Goal: Task Accomplishment & Management: Manage account settings

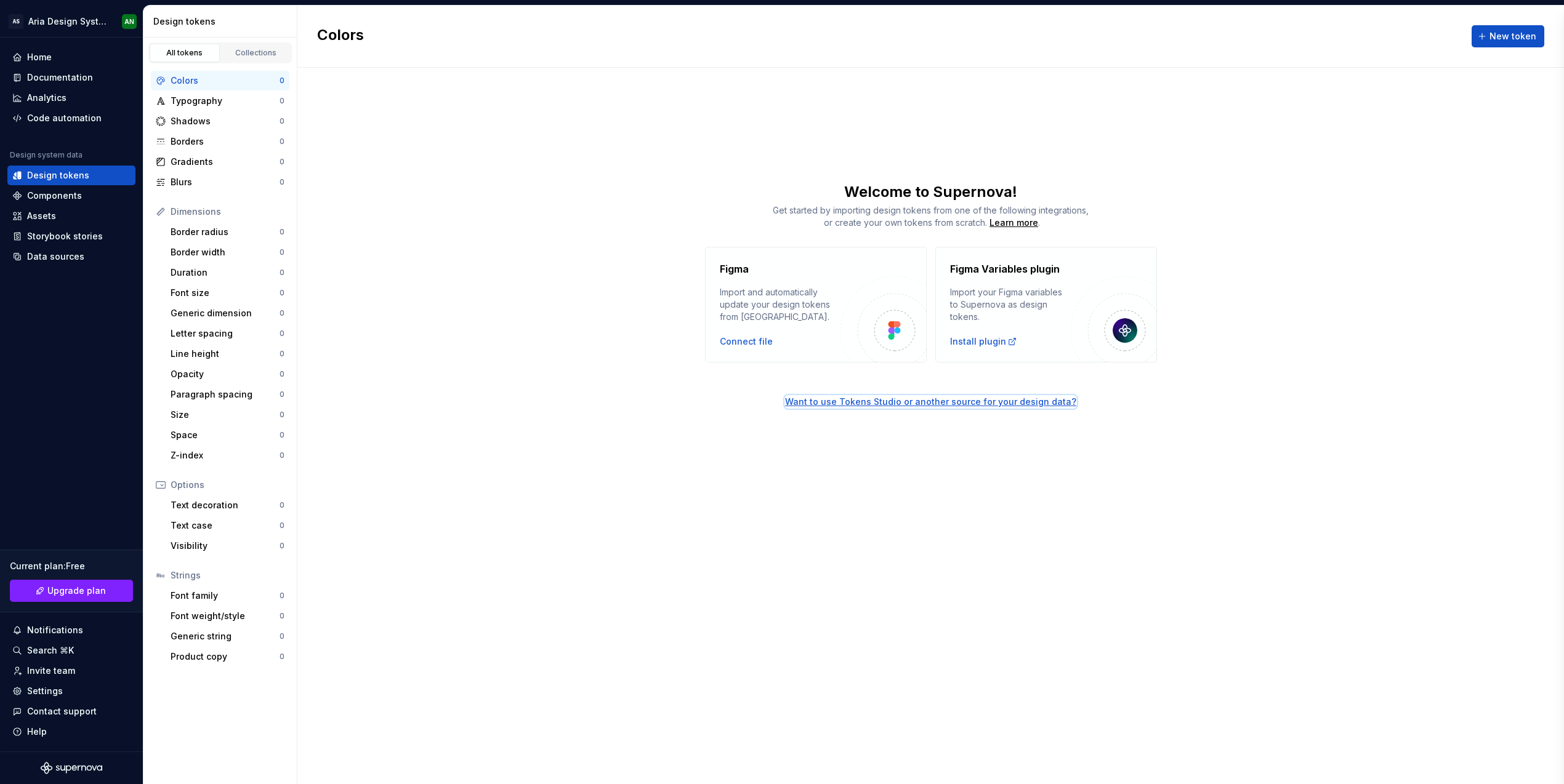
click at [988, 406] on div "Want to use Tokens Studio or another source for your design data?" at bounding box center [931, 402] width 291 height 12
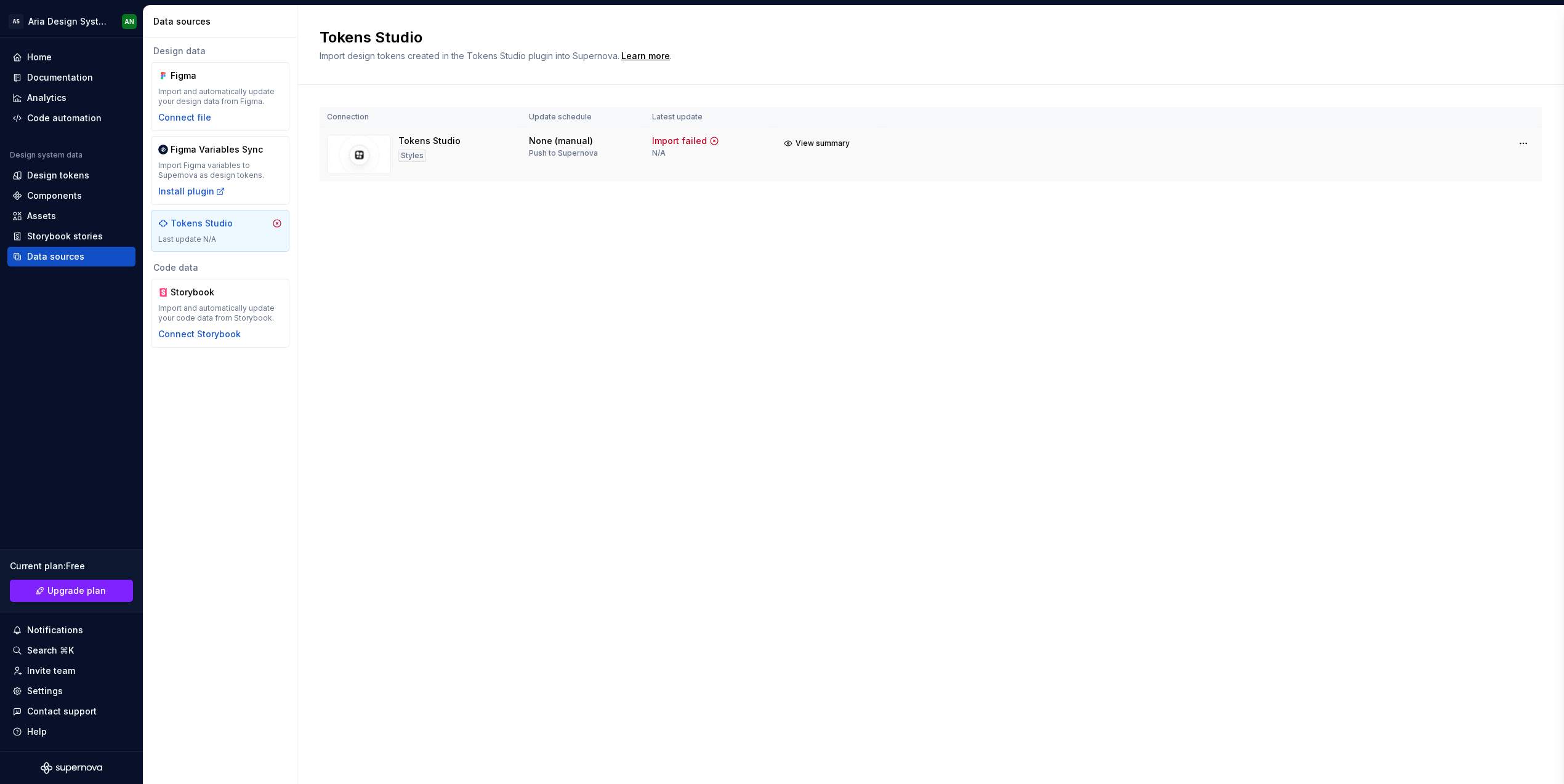
click at [553, 144] on div "None (manual)" at bounding box center [561, 140] width 64 height 12
click at [559, 162] on td "None (manual) Push to Supernova" at bounding box center [583, 154] width 123 height 55
click at [356, 147] on img at bounding box center [359, 154] width 64 height 39
click at [408, 154] on div "Styles" at bounding box center [412, 155] width 28 height 12
click at [824, 147] on span "View summary" at bounding box center [822, 143] width 54 height 10
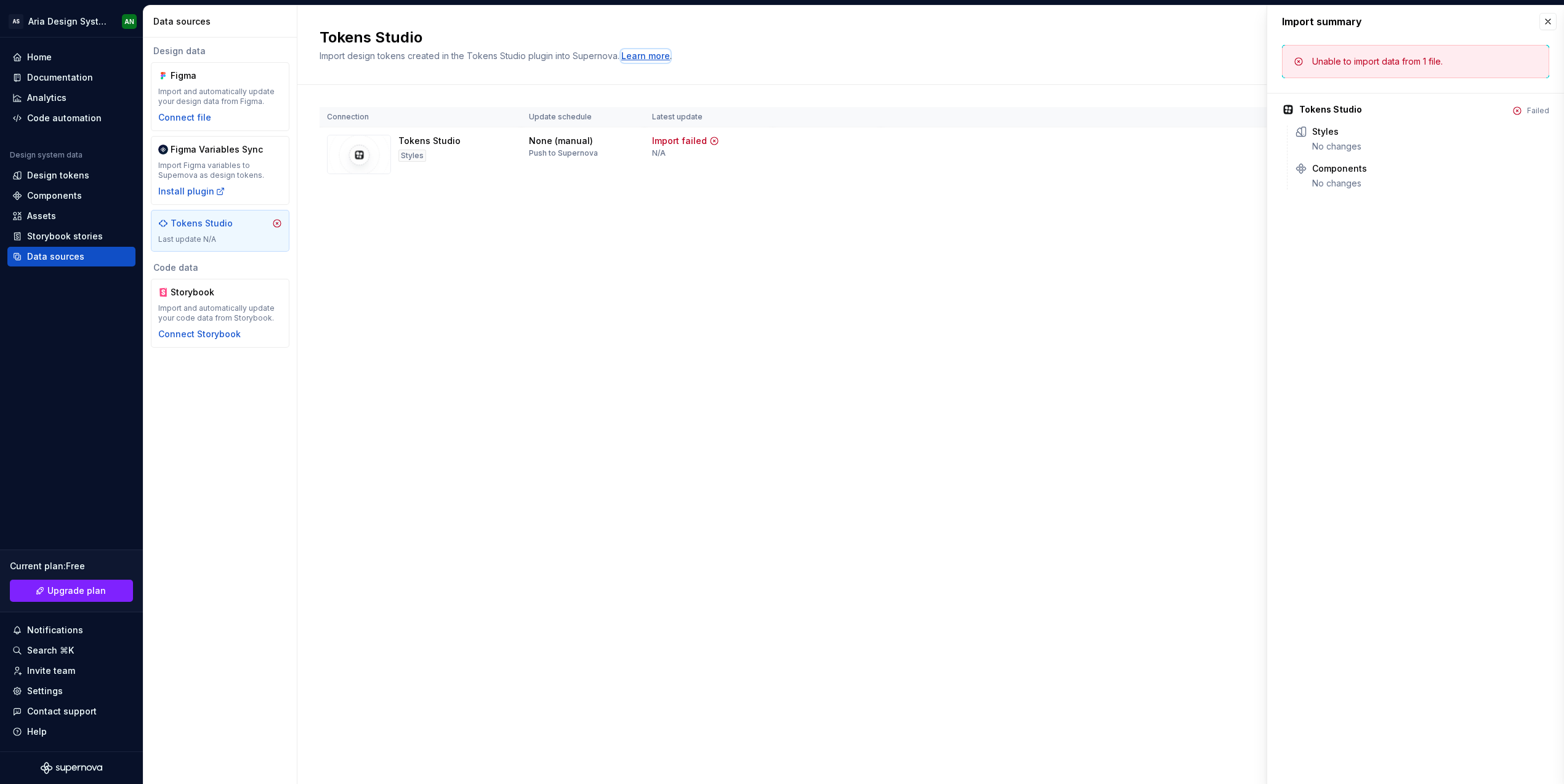
click at [638, 58] on div "Learn more" at bounding box center [645, 56] width 49 height 12
click at [218, 228] on div "Tokens Studio" at bounding box center [202, 224] width 62 height 12
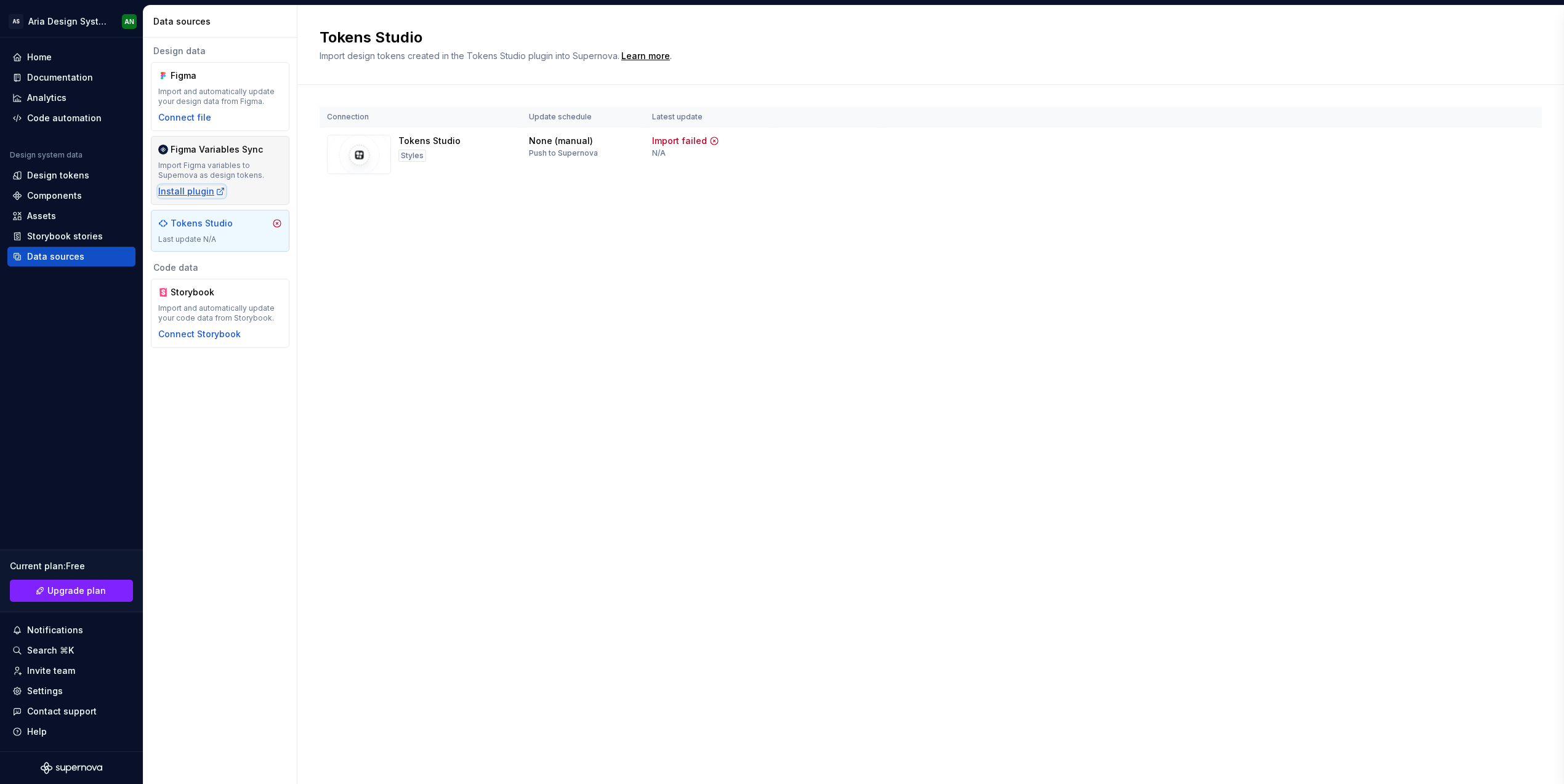
click at [194, 193] on div "Install plugin" at bounding box center [191, 192] width 67 height 12
click at [50, 56] on div "Home" at bounding box center [39, 57] width 24 height 12
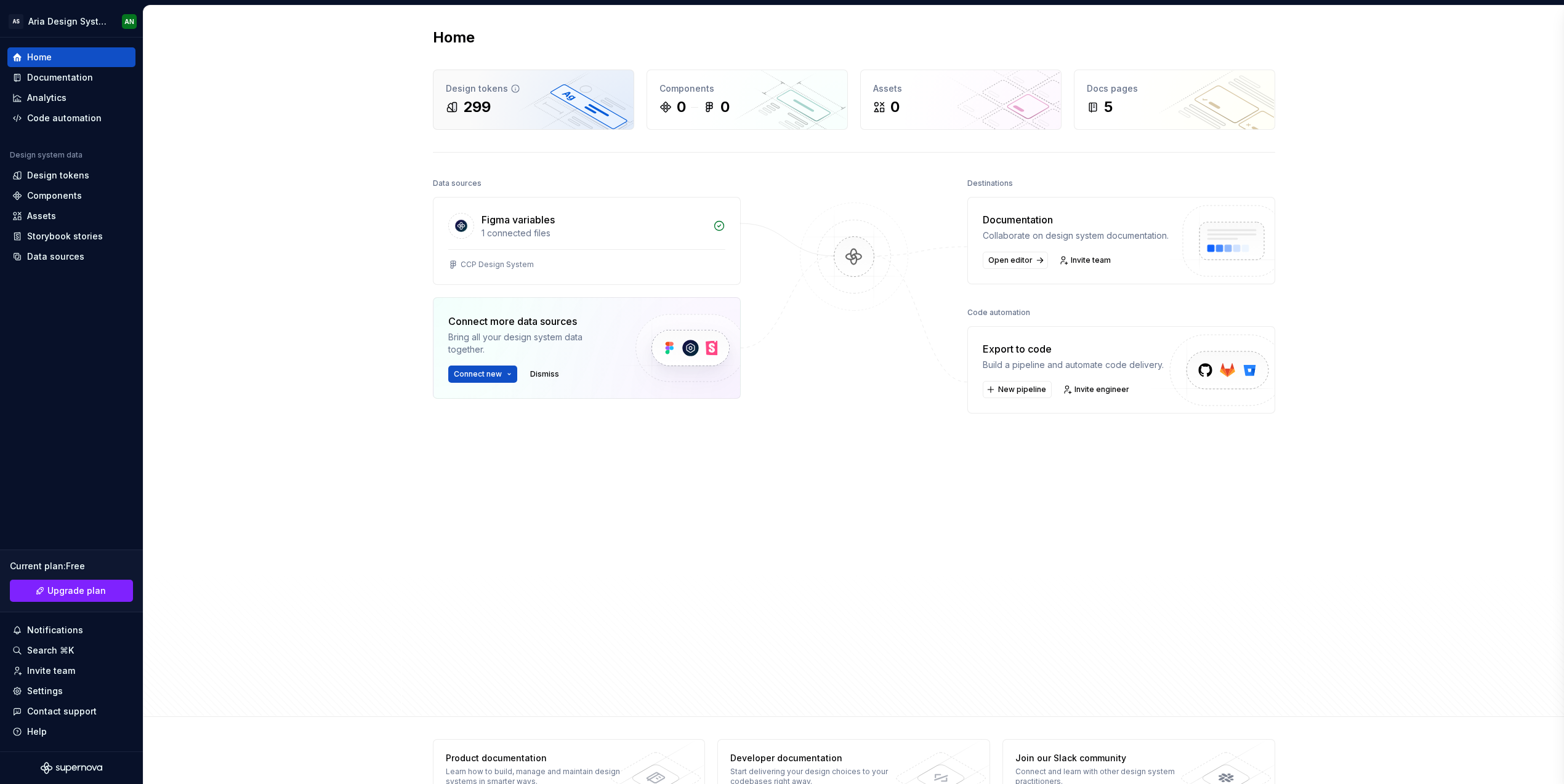
click at [492, 103] on div "299" at bounding box center [533, 107] width 175 height 20
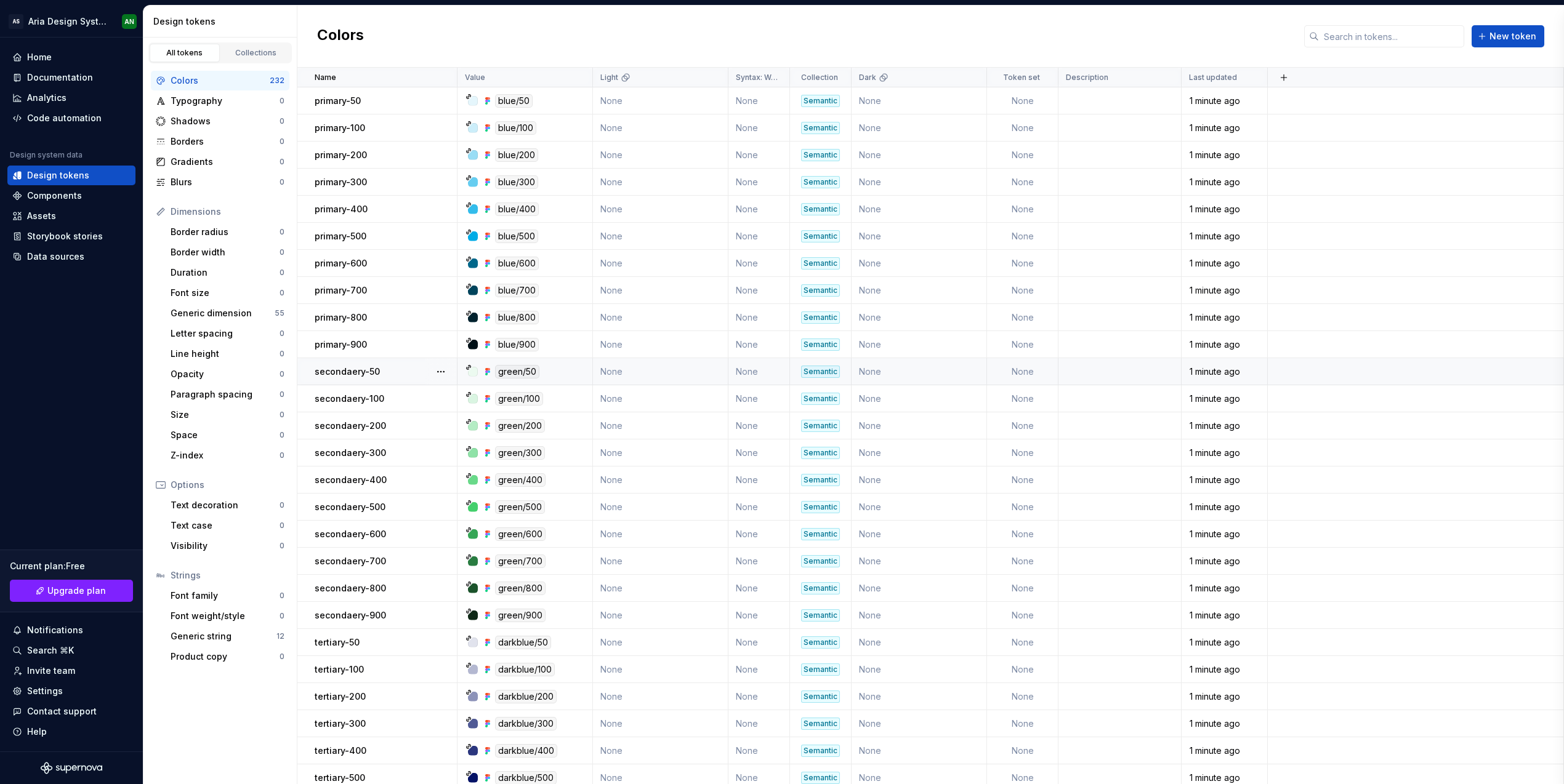
click at [349, 368] on p "secondaery-50" at bounding box center [347, 372] width 65 height 12
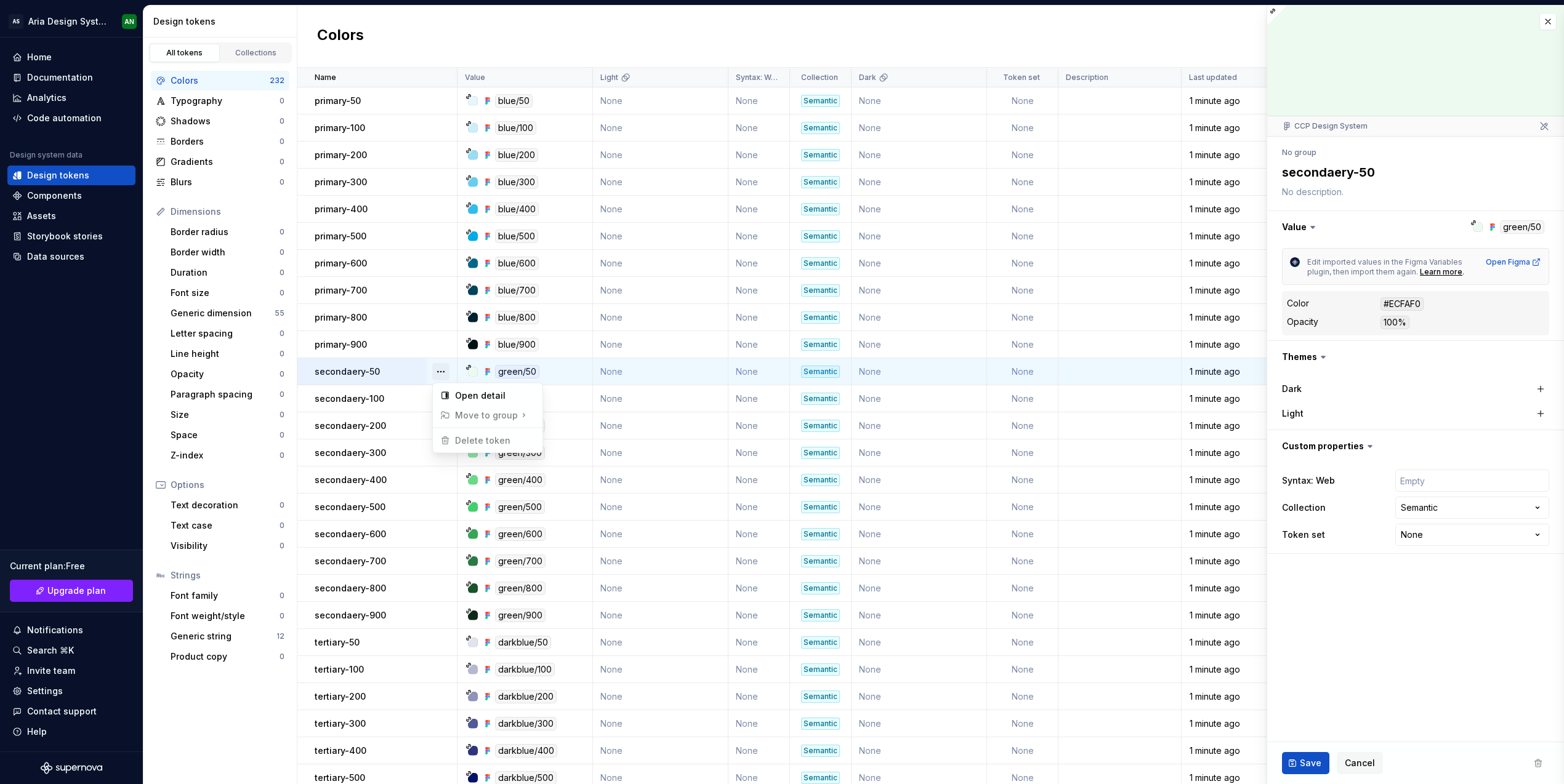
click at [439, 371] on button "button" at bounding box center [441, 372] width 17 height 17
click at [353, 373] on html "AS Aria Design System AN Home Documentation Analytics Code automation Design sy…" at bounding box center [782, 392] width 1564 height 784
click at [347, 369] on p "secondaery-50" at bounding box center [347, 372] width 65 height 12
click at [1323, 174] on textarea "secondaery-50" at bounding box center [1413, 173] width 267 height 23
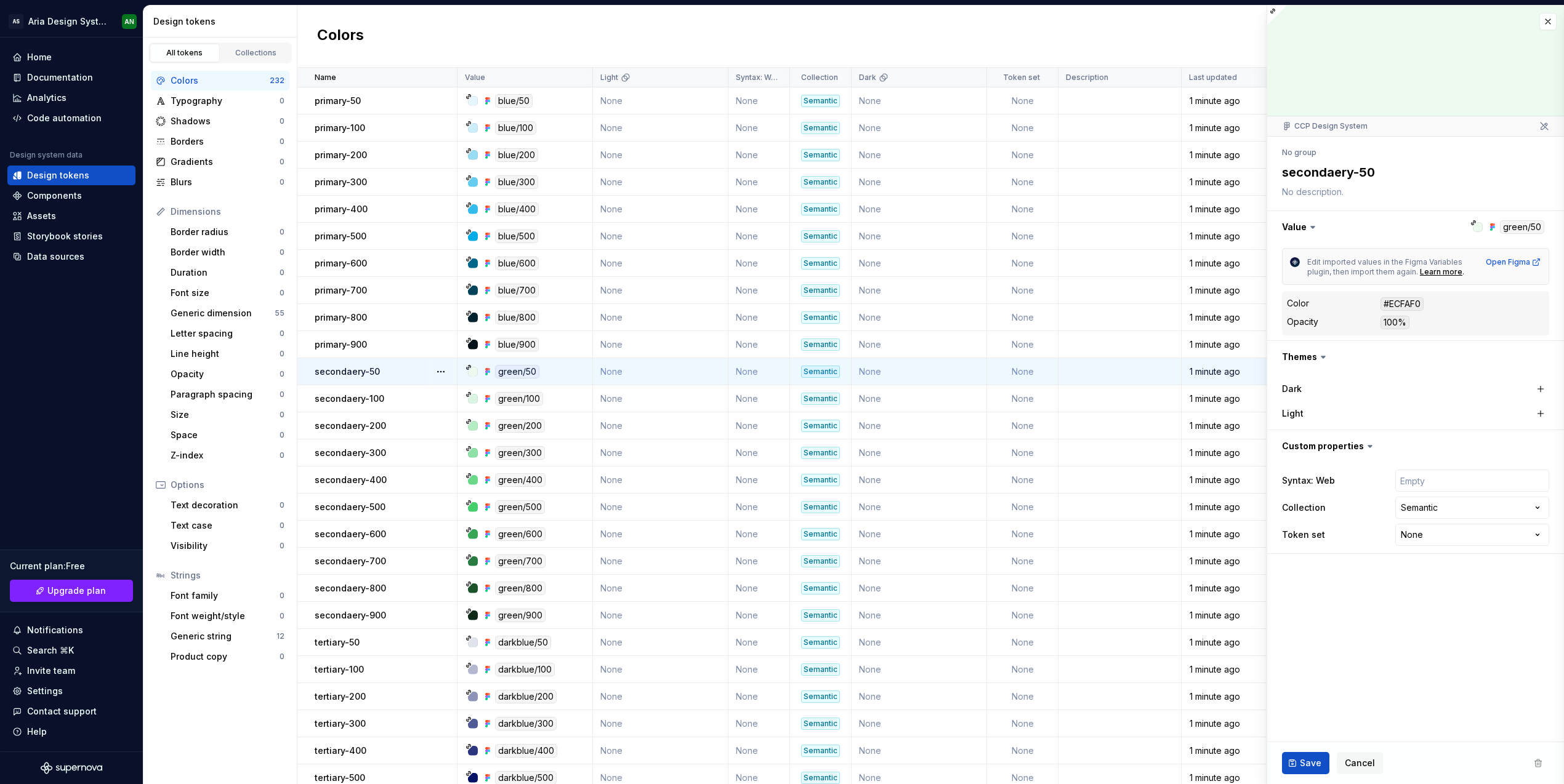
drag, startPoint x: 1335, startPoint y: 175, endPoint x: 1342, endPoint y: 173, distance: 7.3
click at [1342, 173] on textarea "secondaery-50" at bounding box center [1413, 173] width 267 height 23
type textarea "*"
click at [49, 255] on div "Data sources" at bounding box center [56, 257] width 57 height 12
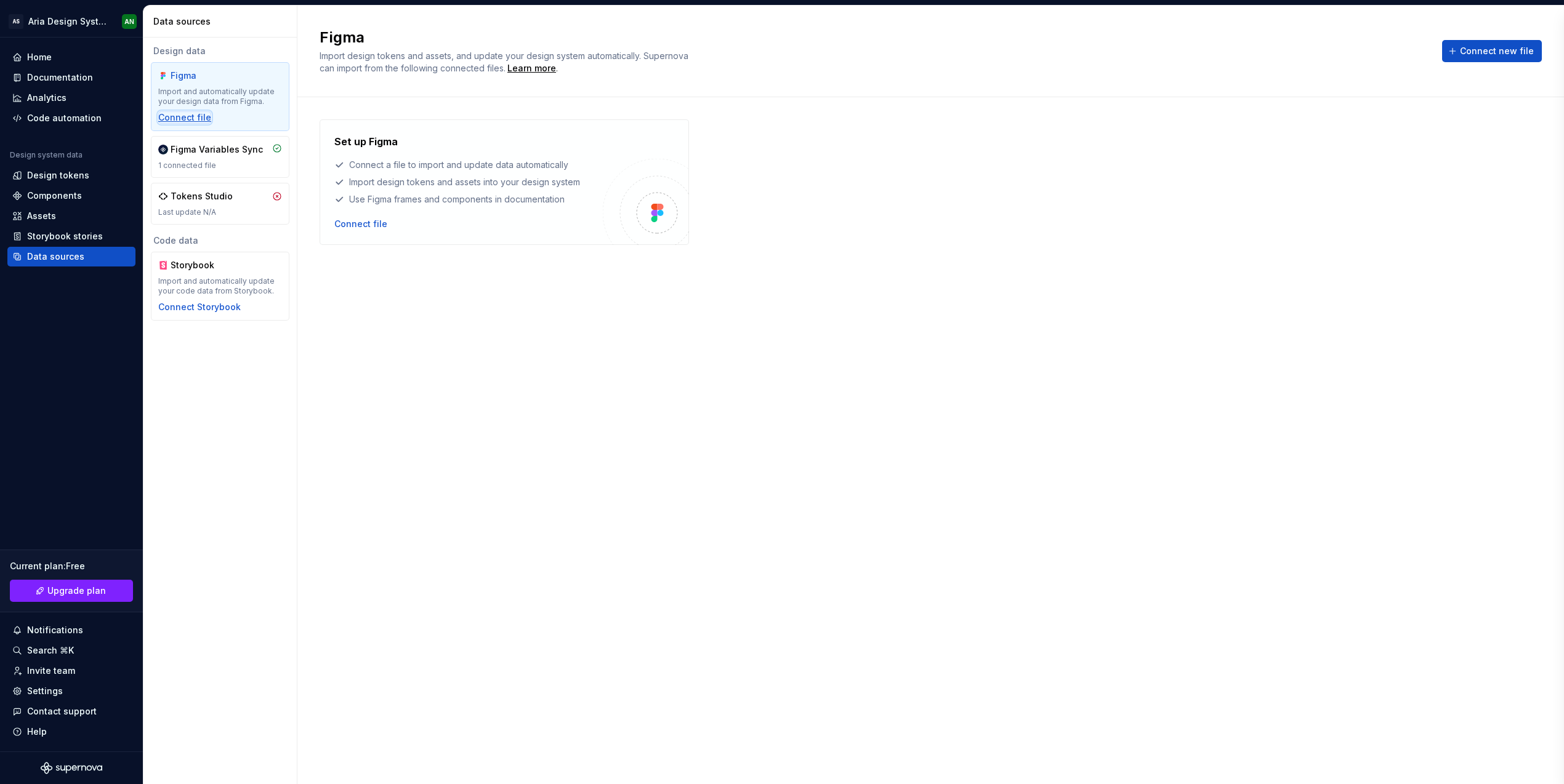
click at [181, 118] on div "Connect file" at bounding box center [184, 117] width 53 height 12
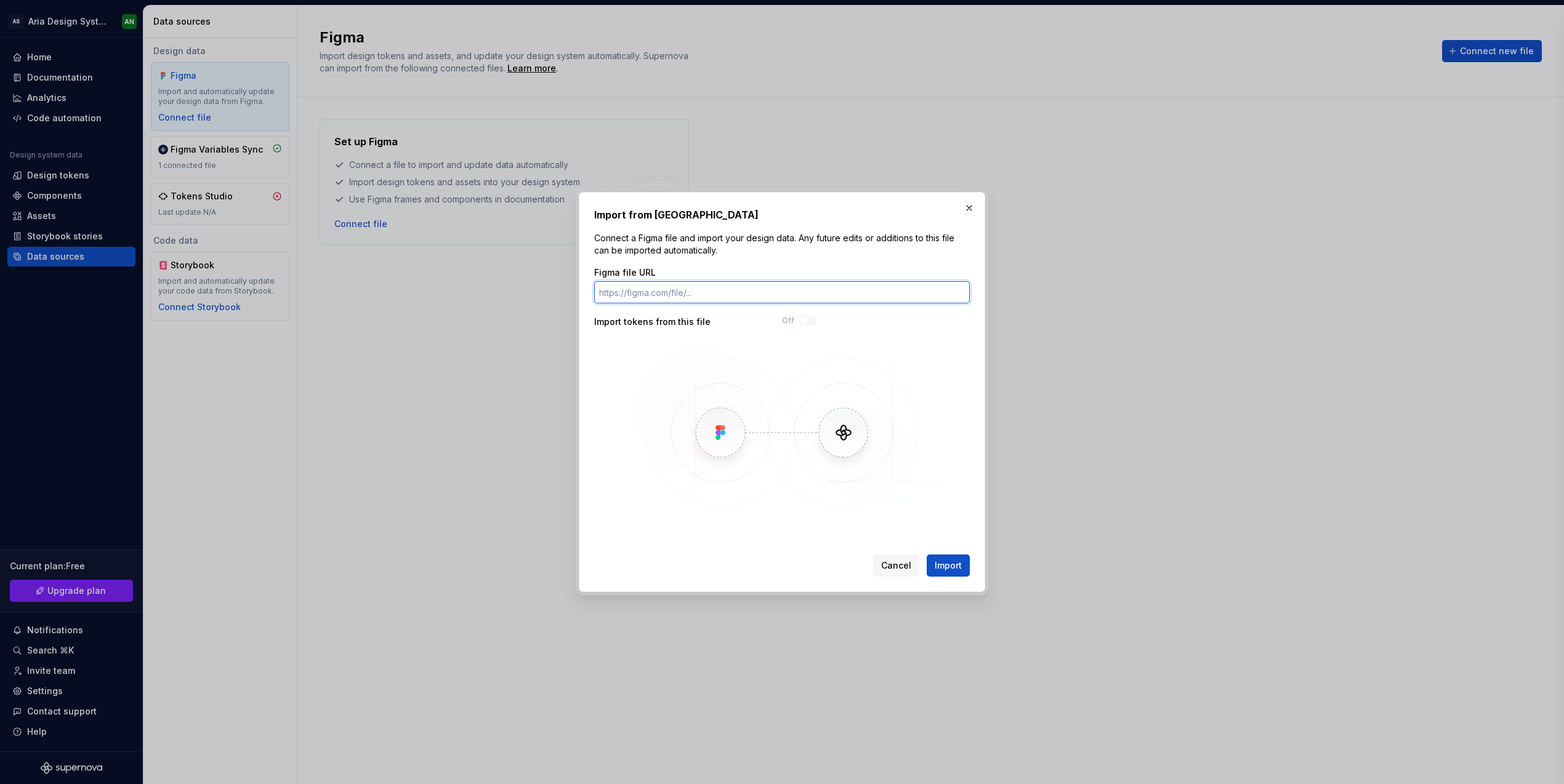
click at [679, 293] on input "Figma file URL" at bounding box center [782, 292] width 376 height 23
paste input "[URL][DOMAIN_NAME]"
type input "[URL][DOMAIN_NAME]"
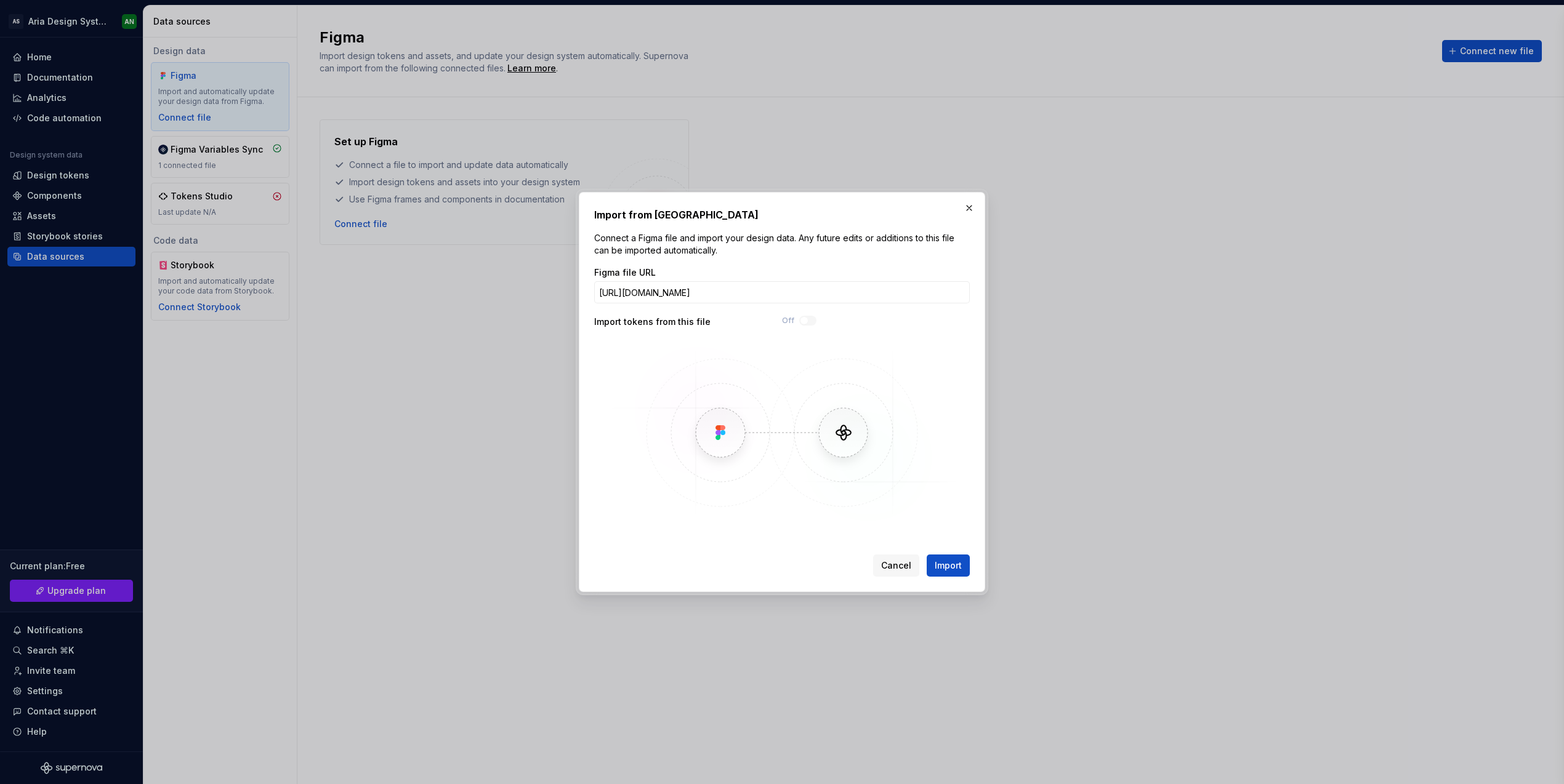
click at [858, 336] on div "Figma file URL [URL][DOMAIN_NAME] Import tokens from this file Off" at bounding box center [782, 395] width 376 height 258
click at [861, 291] on input "[URL][DOMAIN_NAME]" at bounding box center [782, 292] width 376 height 23
click at [953, 568] on span "Import" at bounding box center [947, 565] width 27 height 12
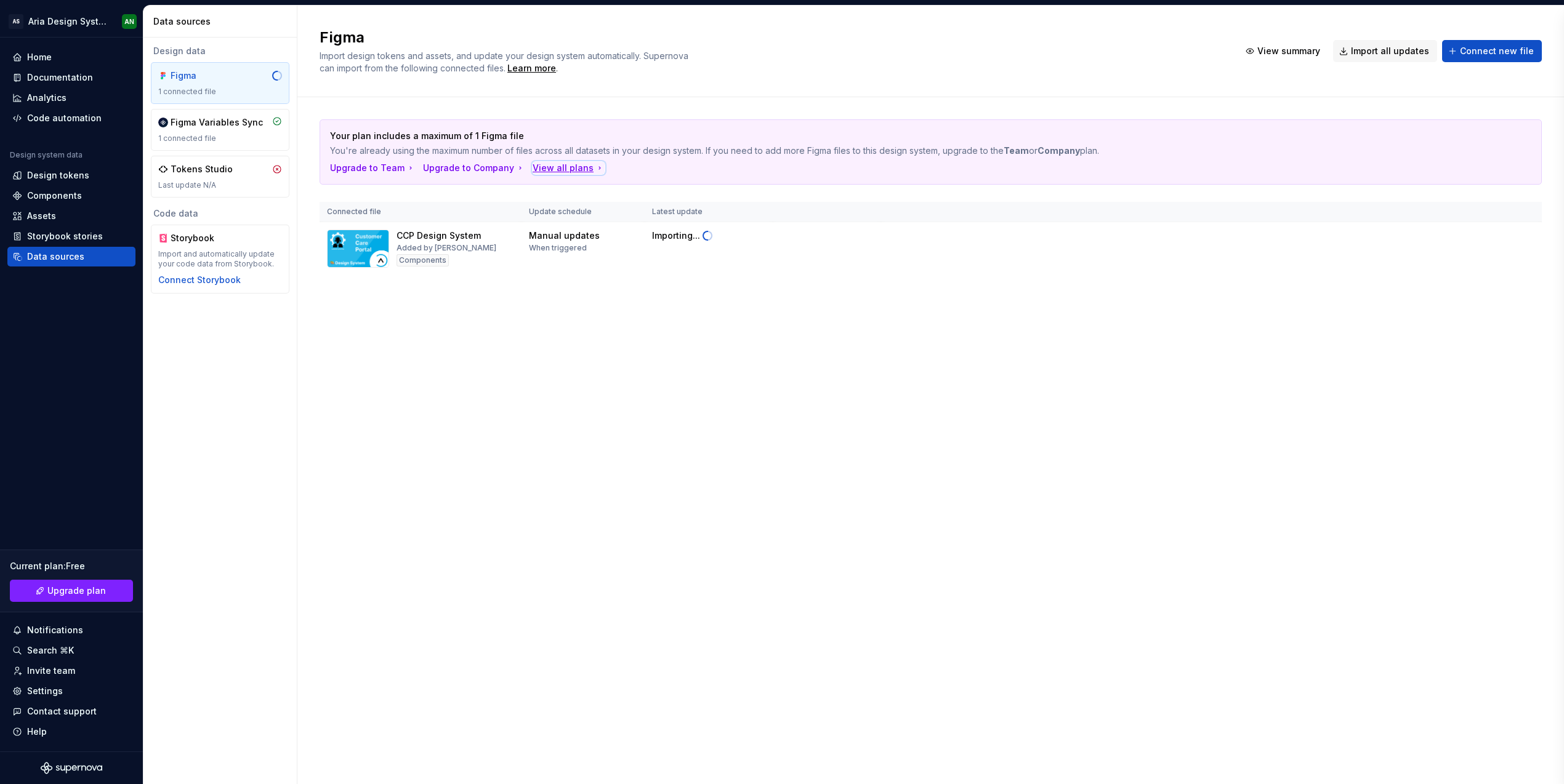
click at [545, 166] on div "View all plans" at bounding box center [568, 168] width 72 height 12
click at [216, 171] on div "Tokens Studio" at bounding box center [202, 169] width 62 height 12
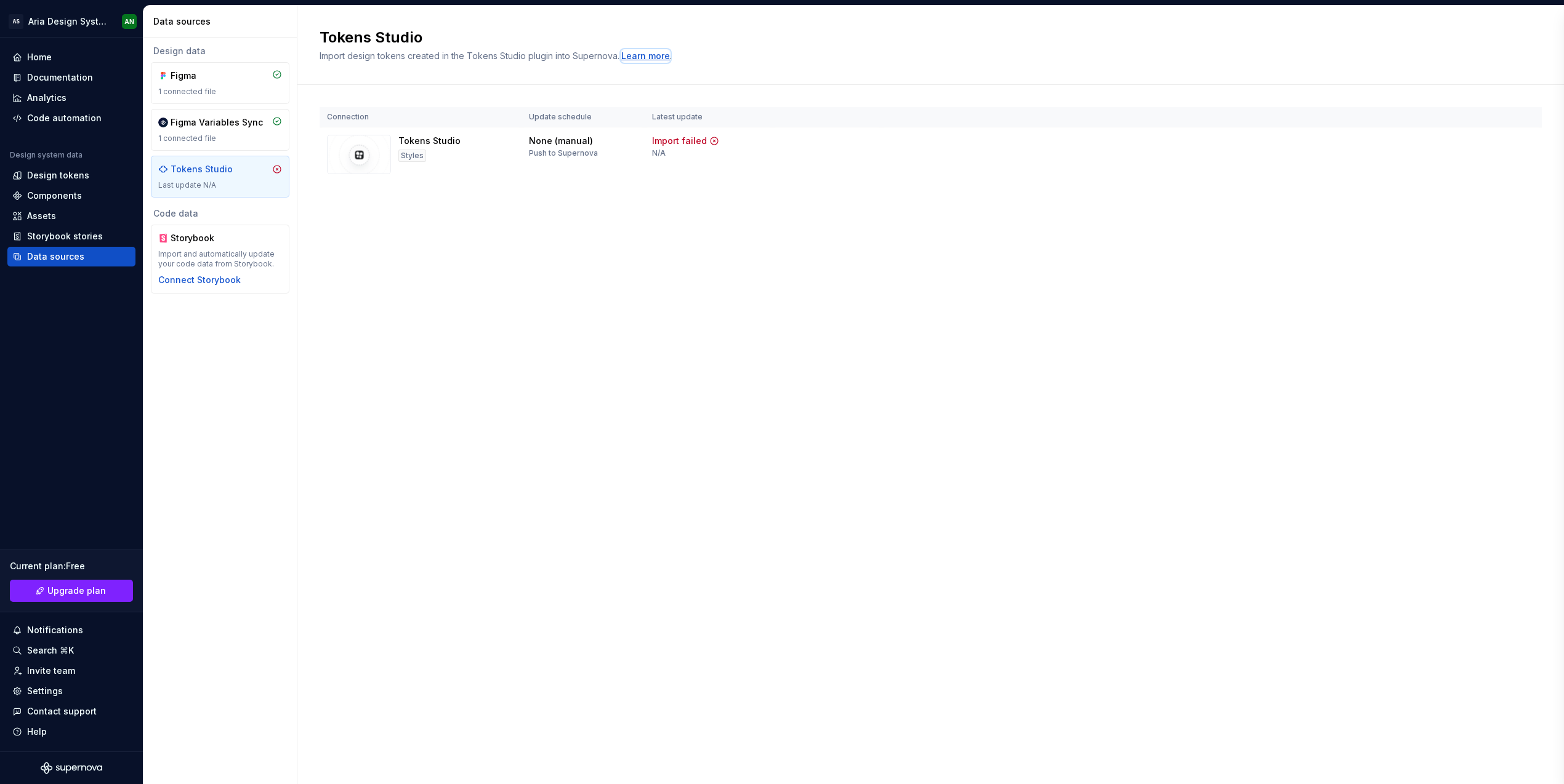
click at [651, 55] on div "Learn more" at bounding box center [645, 56] width 49 height 12
click at [218, 171] on div "Tokens Studio" at bounding box center [202, 169] width 62 height 12
click at [805, 144] on span "View summary" at bounding box center [822, 143] width 54 height 10
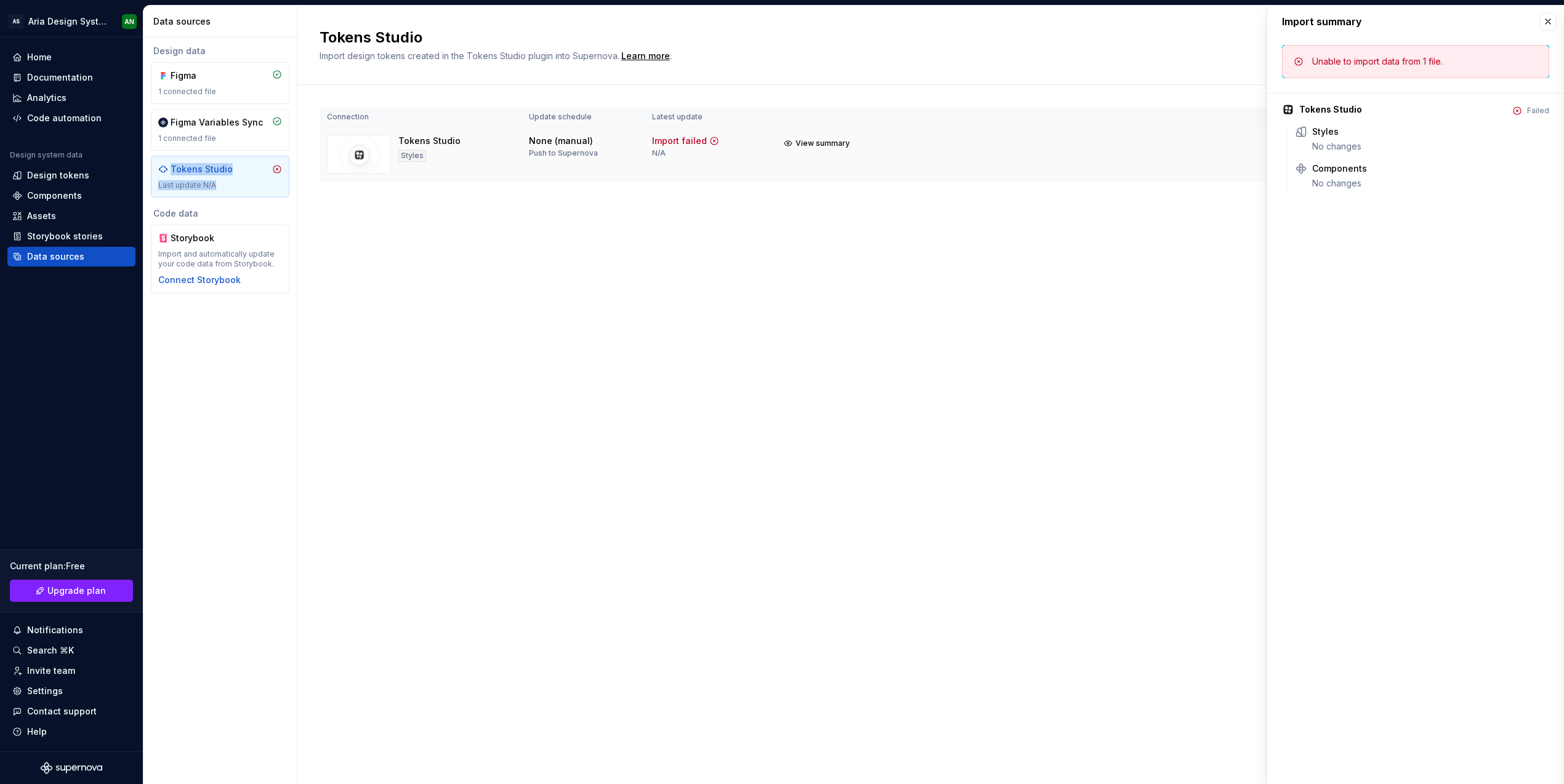
click at [370, 148] on img at bounding box center [359, 154] width 64 height 39
click at [406, 152] on div "Styles" at bounding box center [412, 155] width 28 height 12
click at [352, 158] on img at bounding box center [359, 154] width 64 height 39
click at [924, 304] on div "Tokens Studio Import design tokens created in the Tokens Studio plugin into Sup…" at bounding box center [931, 395] width 1266 height 779
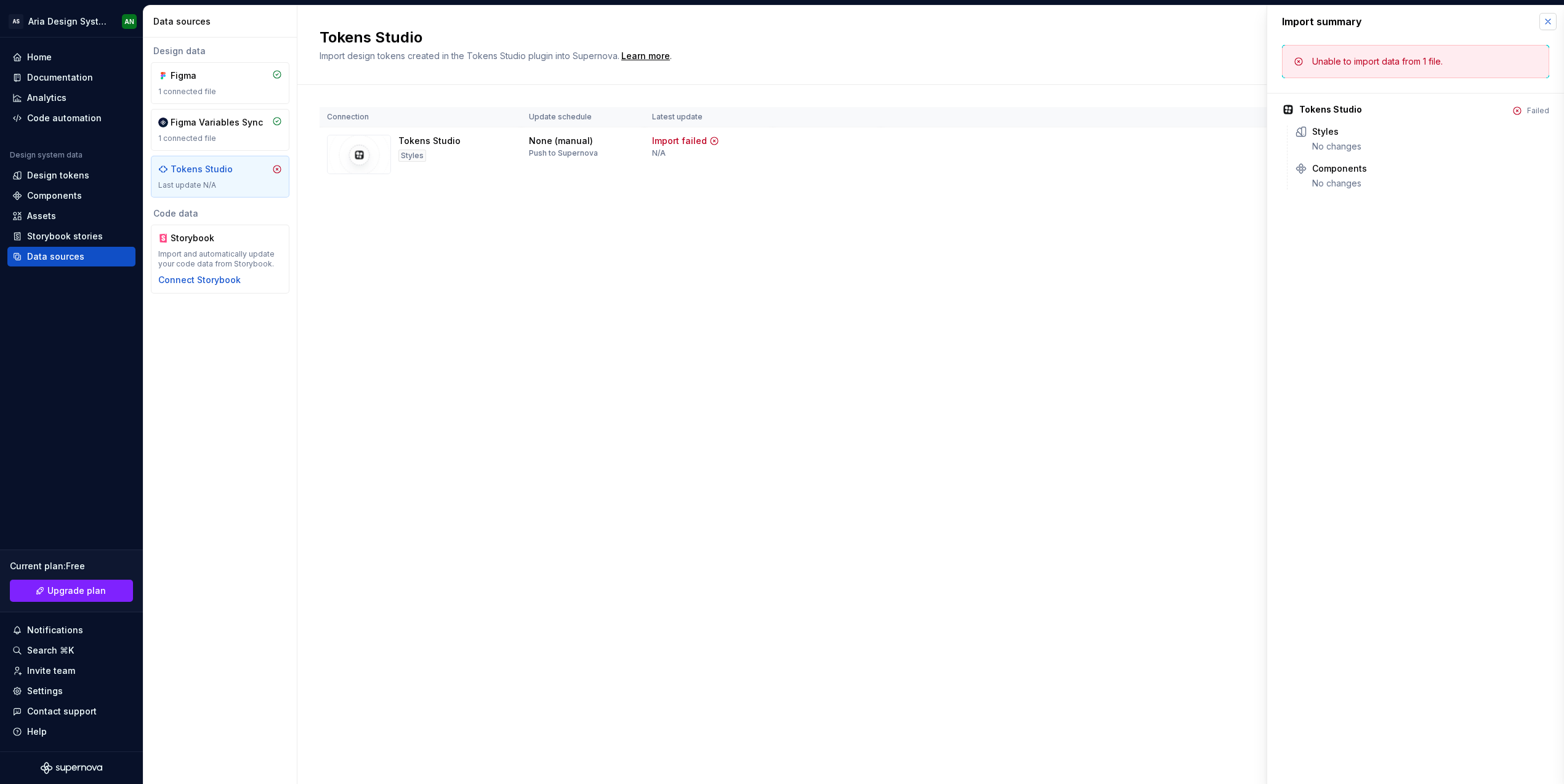
click at [1547, 23] on button "button" at bounding box center [1548, 22] width 17 height 17
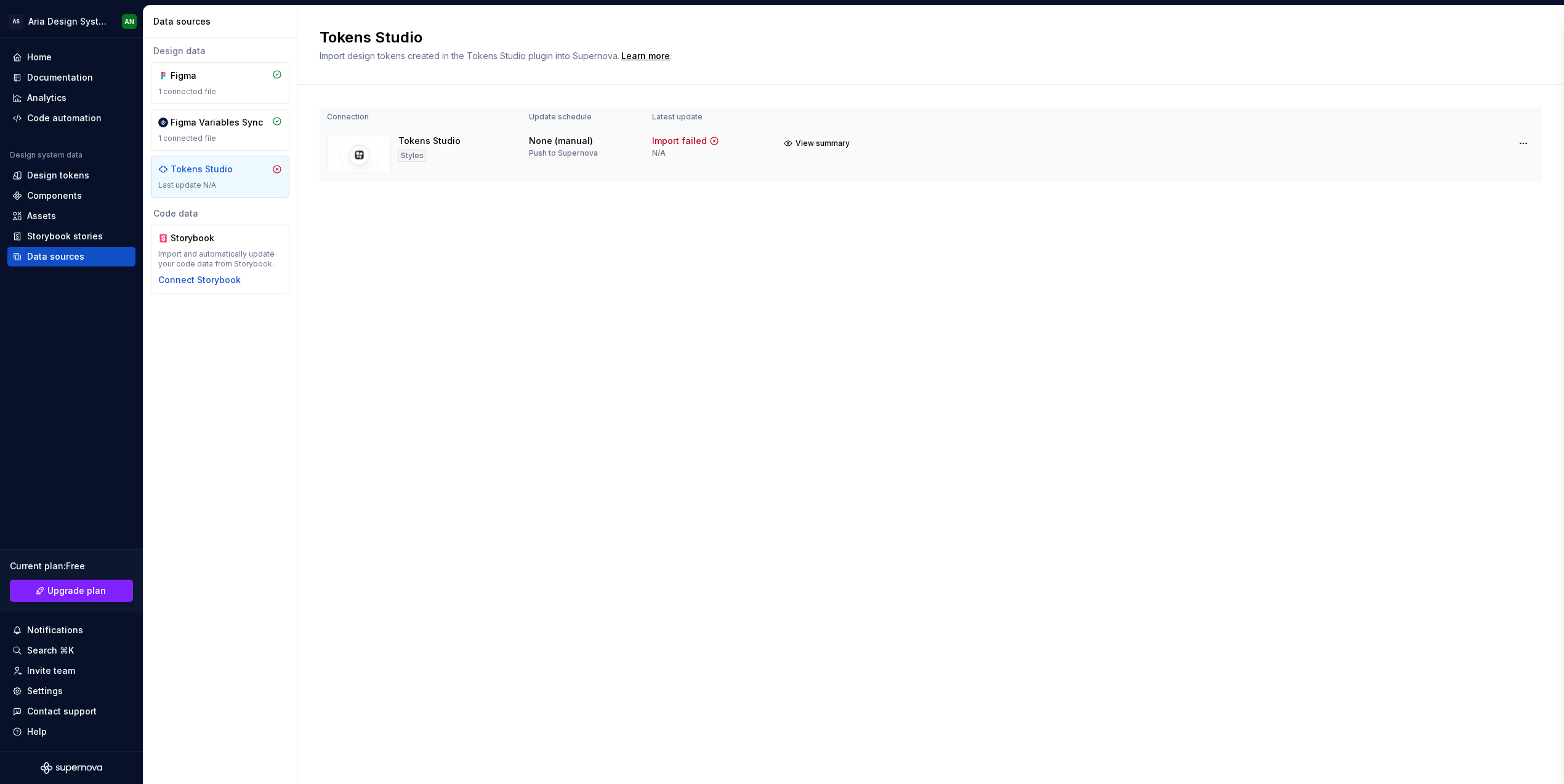
click at [646, 154] on td "Import failed N/A" at bounding box center [709, 154] width 128 height 55
click at [276, 168] on icon at bounding box center [277, 169] width 8 height 8
click at [213, 174] on div "Tokens Studio" at bounding box center [202, 169] width 62 height 12
click at [202, 174] on div "Tokens Studio" at bounding box center [202, 169] width 62 height 12
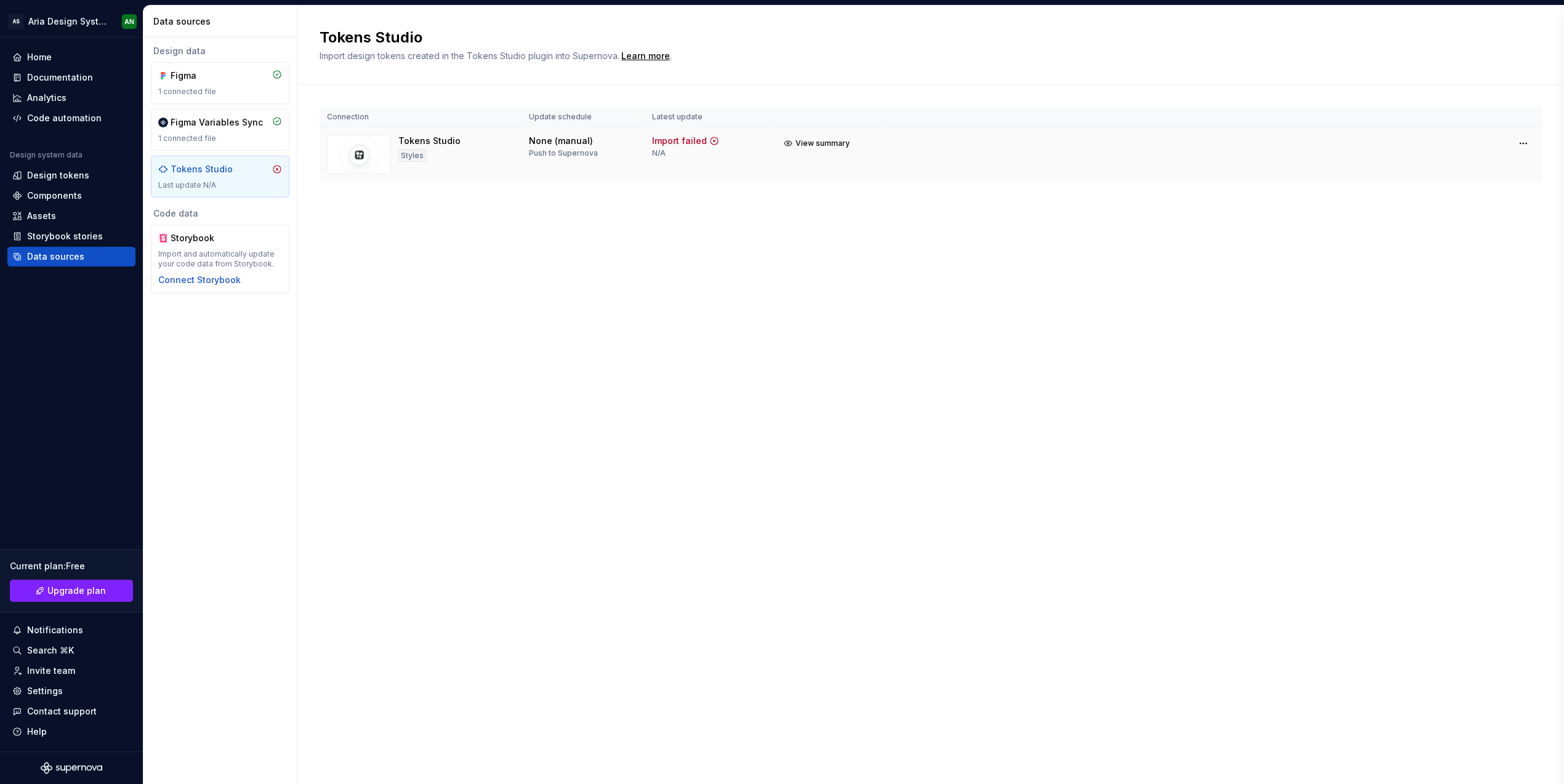
click at [409, 154] on div "Styles" at bounding box center [412, 155] width 28 height 12
click at [64, 59] on div "Home" at bounding box center [71, 57] width 118 height 12
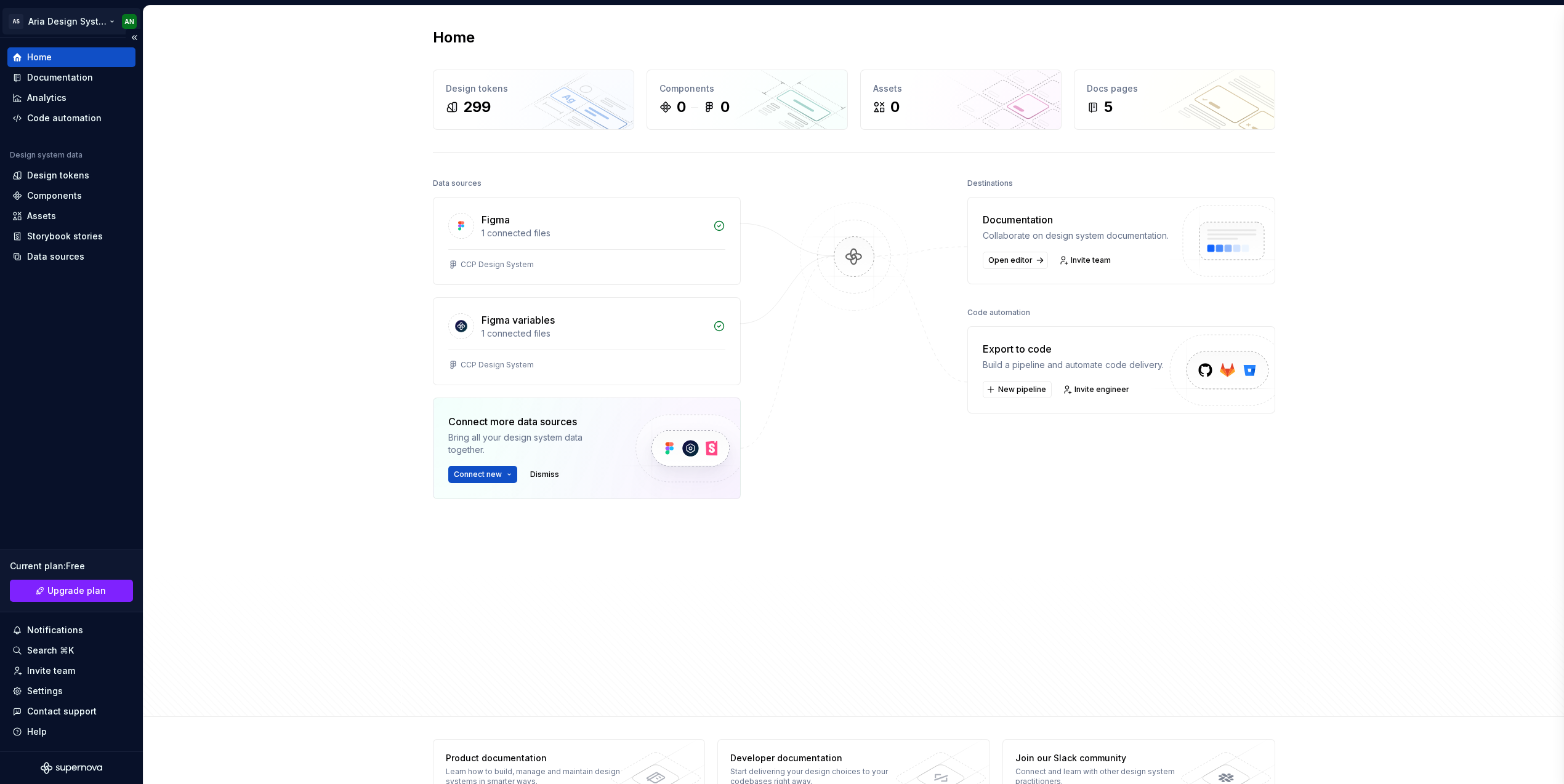
click at [70, 19] on html "AS Aria Design System AN Home Documentation Analytics Code automation Design sy…" at bounding box center [782, 392] width 1564 height 784
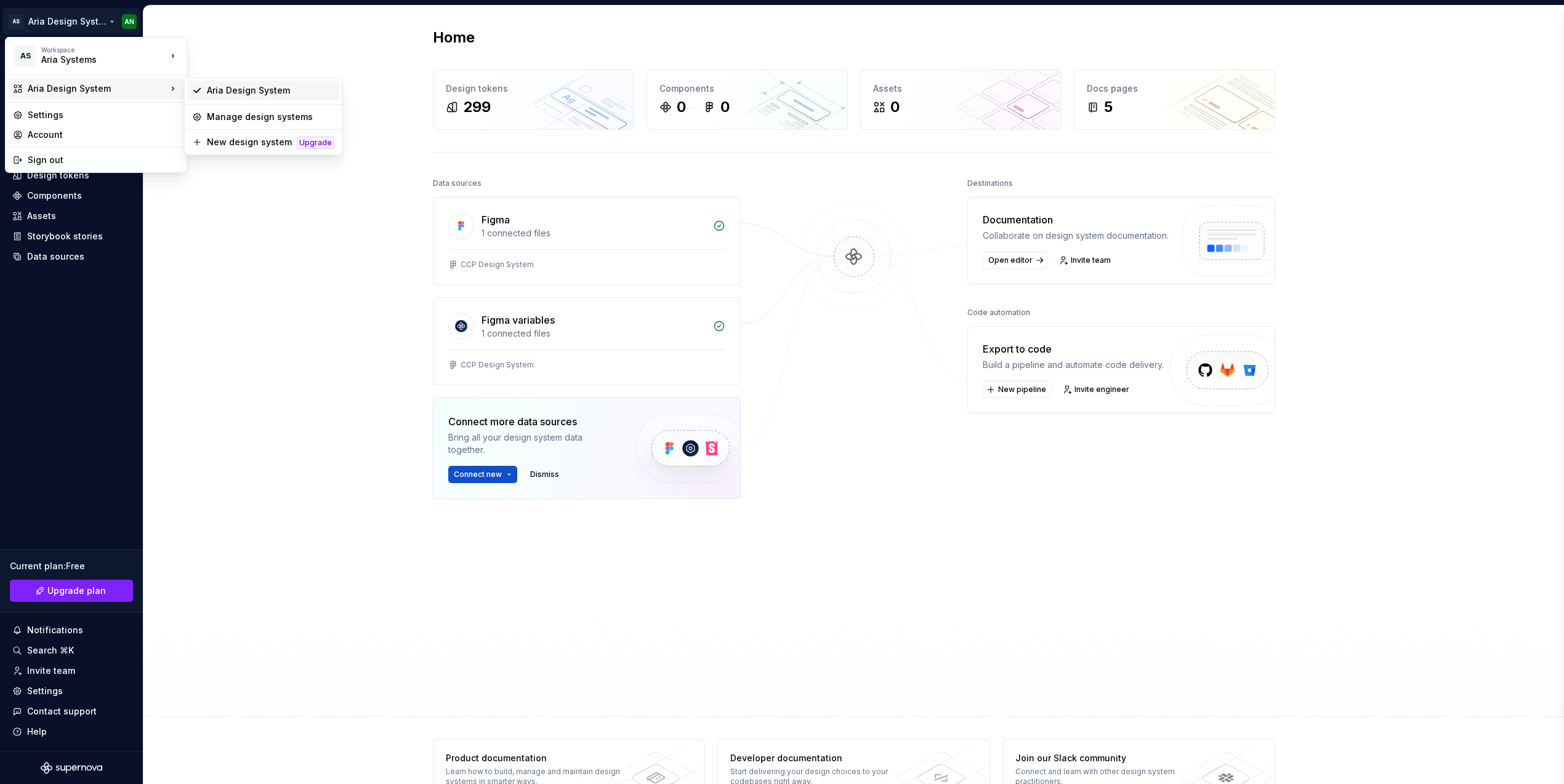
click at [242, 90] on div "Aria Design System" at bounding box center [270, 90] width 128 height 12
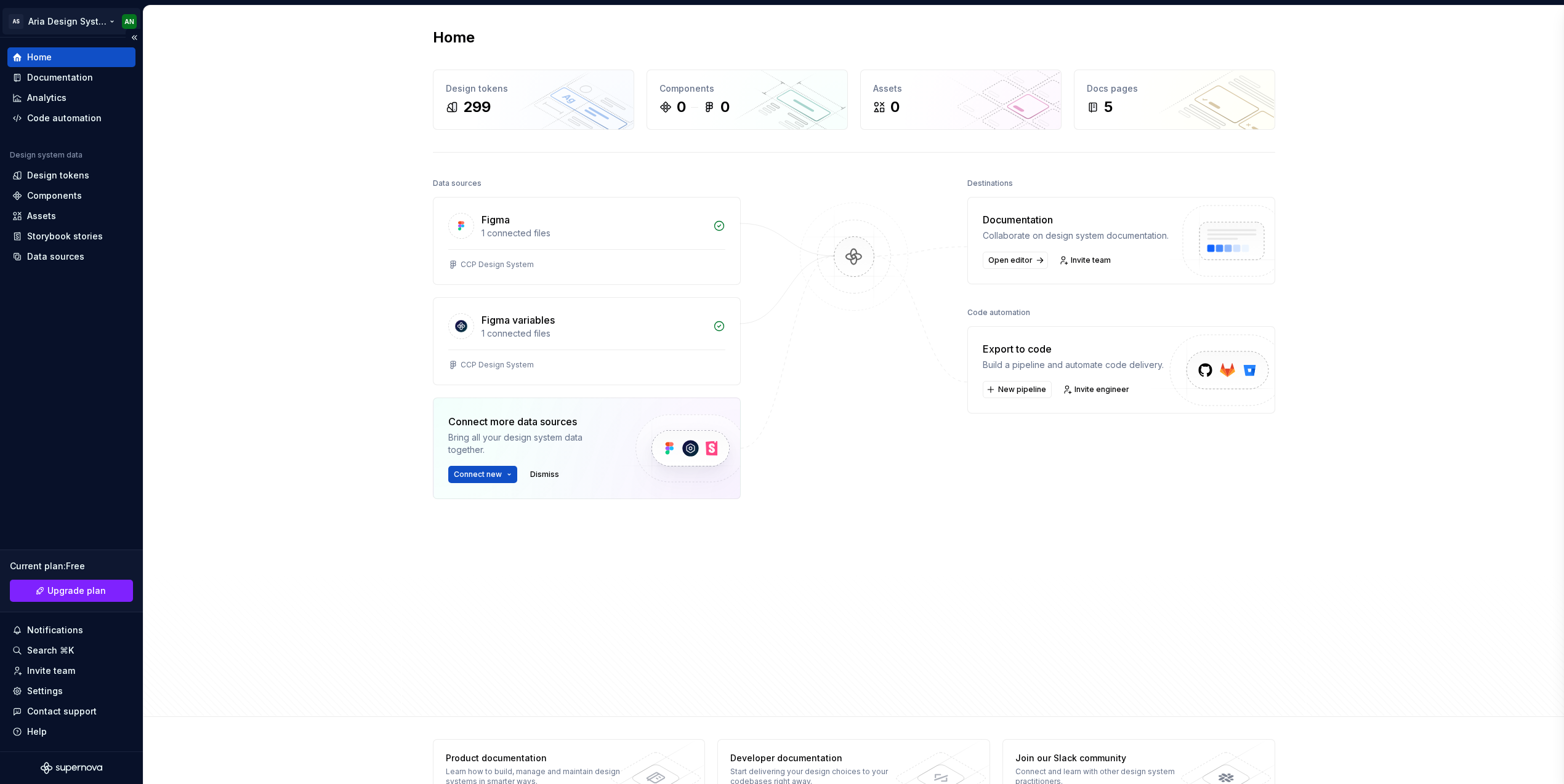
click at [110, 18] on html "AS Aria Design System AN Home Documentation Analytics Code automation Design sy…" at bounding box center [782, 392] width 1564 height 784
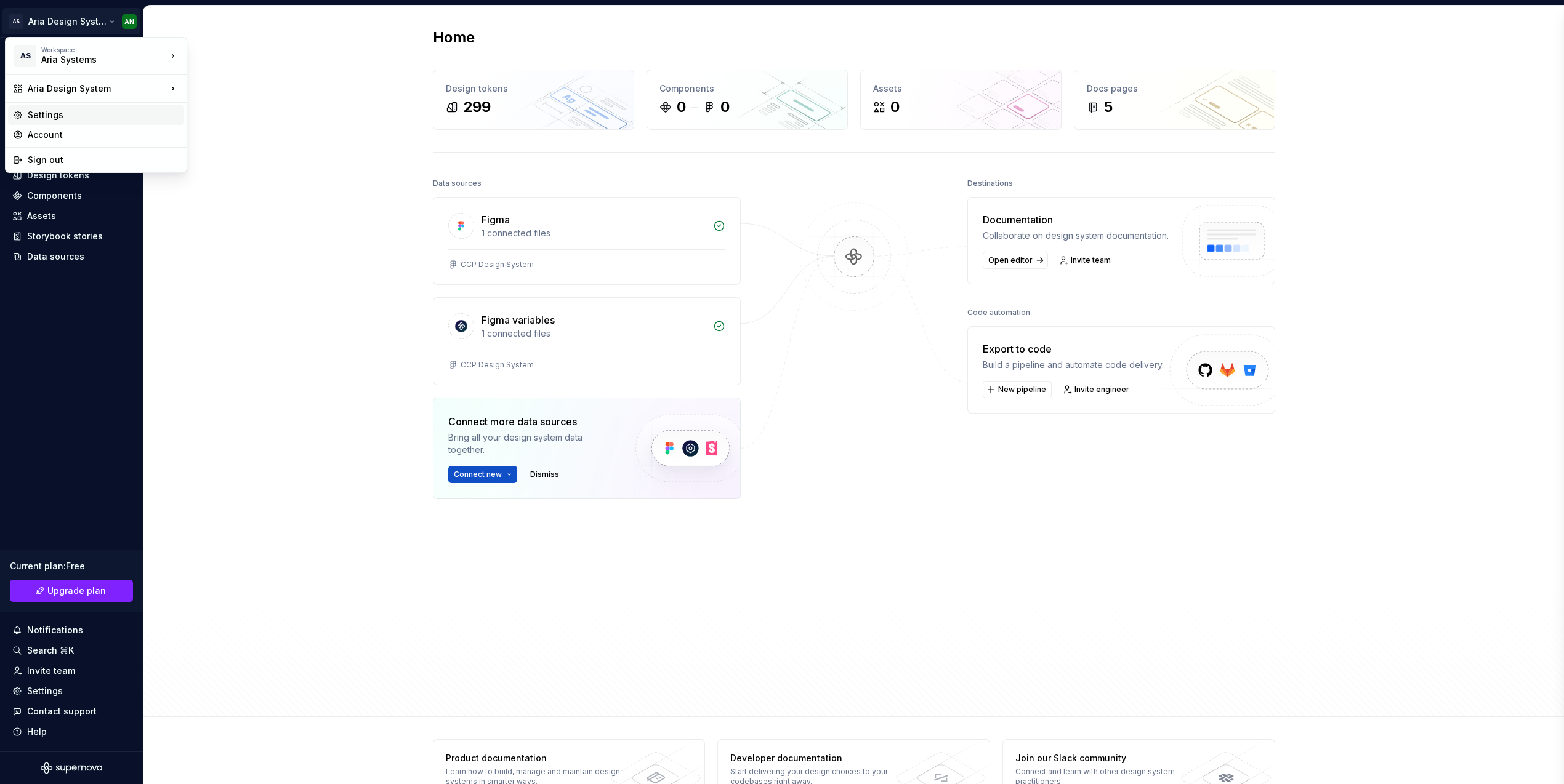
click at [43, 108] on div "Settings" at bounding box center [95, 114] width 176 height 20
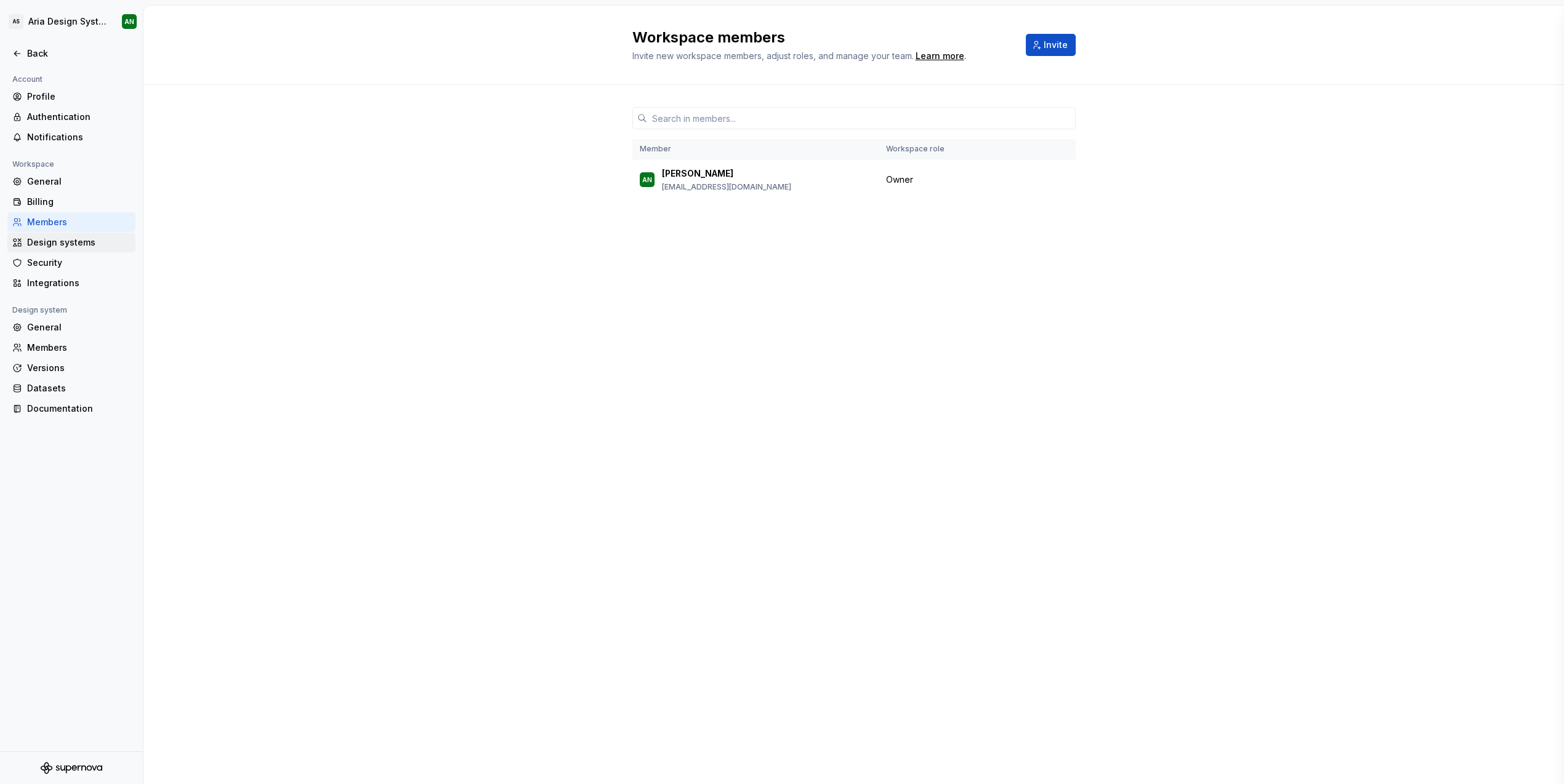
click at [56, 245] on div "Design systems" at bounding box center [78, 243] width 103 height 12
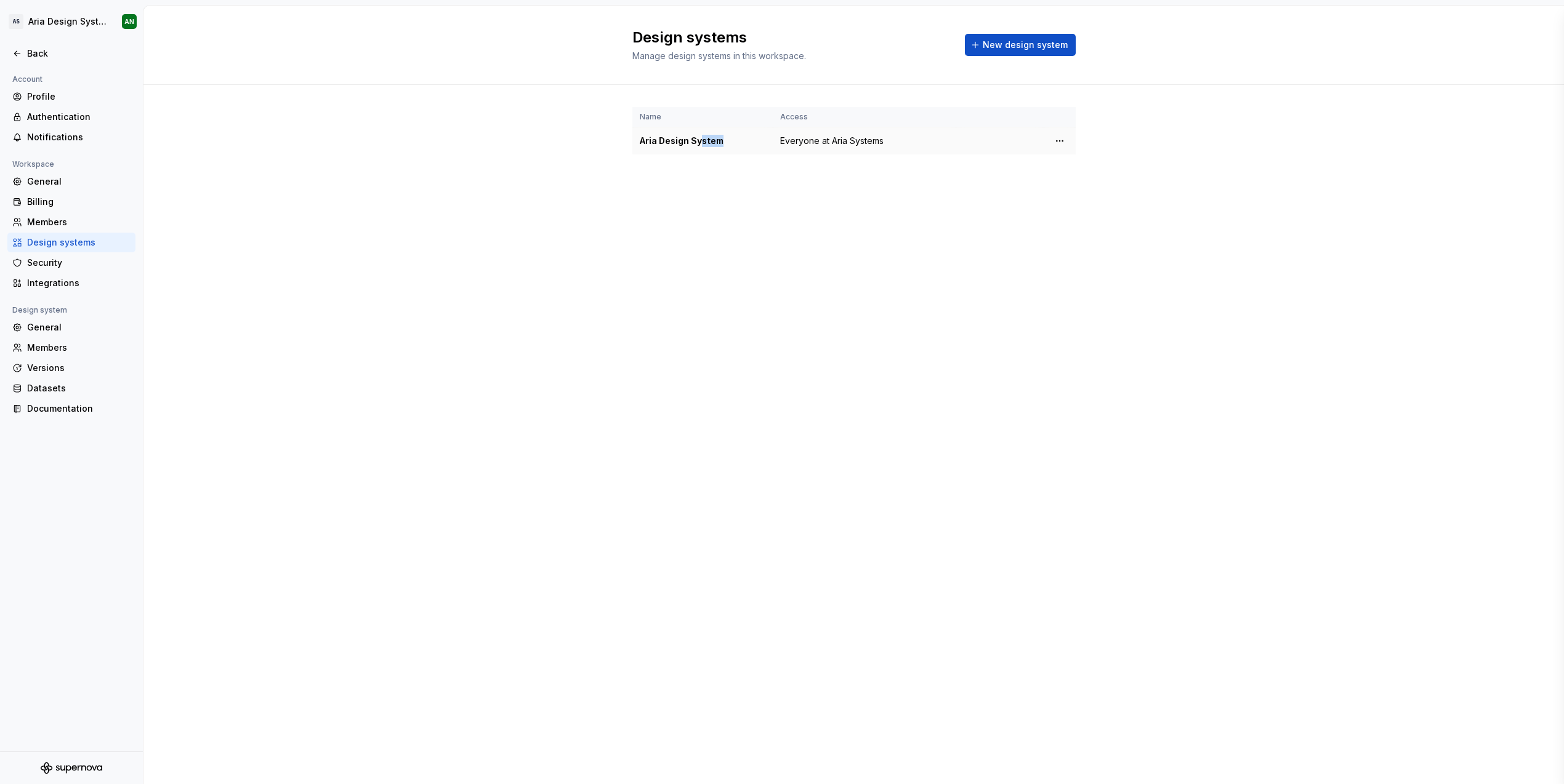
drag, startPoint x: 725, startPoint y: 139, endPoint x: 700, endPoint y: 141, distance: 25.1
click at [701, 141] on div "Aria Design System" at bounding box center [702, 140] width 126 height 12
click at [1057, 137] on html "AS Aria Design System AN Back Account Profile Authentication Notifications Work…" at bounding box center [782, 392] width 1564 height 784
click at [1092, 187] on div "Design system settings" at bounding box center [1132, 185] width 117 height 12
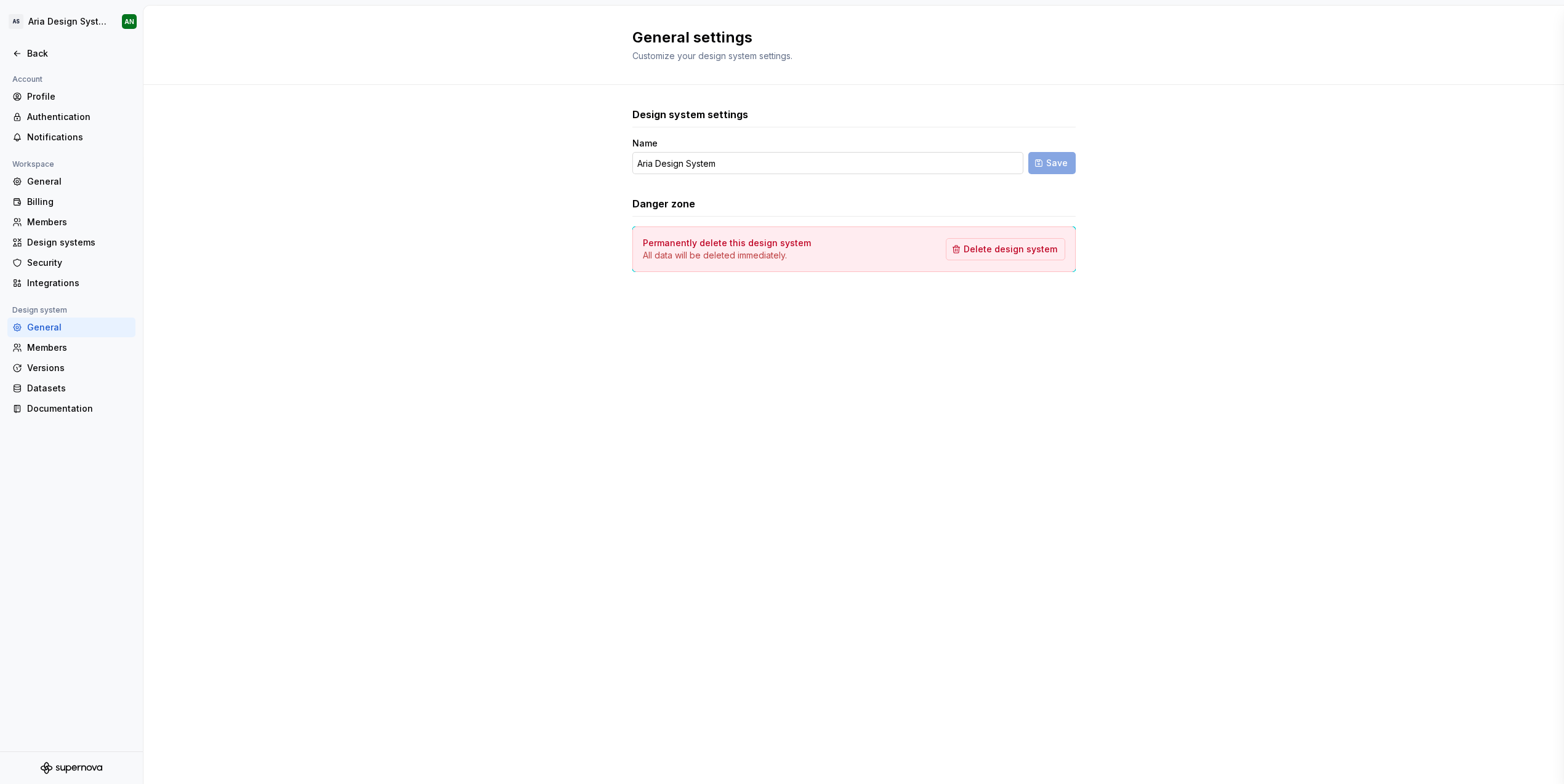
click at [740, 164] on input "Aria Design System" at bounding box center [828, 163] width 391 height 23
drag, startPoint x: 740, startPoint y: 164, endPoint x: 604, endPoint y: 146, distance: 137.2
click at [604, 146] on div "Design system settings Name Aria Design System Save Danger zone Permanently del…" at bounding box center [853, 202] width 1420 height 234
click at [44, 240] on div "Design systems" at bounding box center [78, 243] width 103 height 12
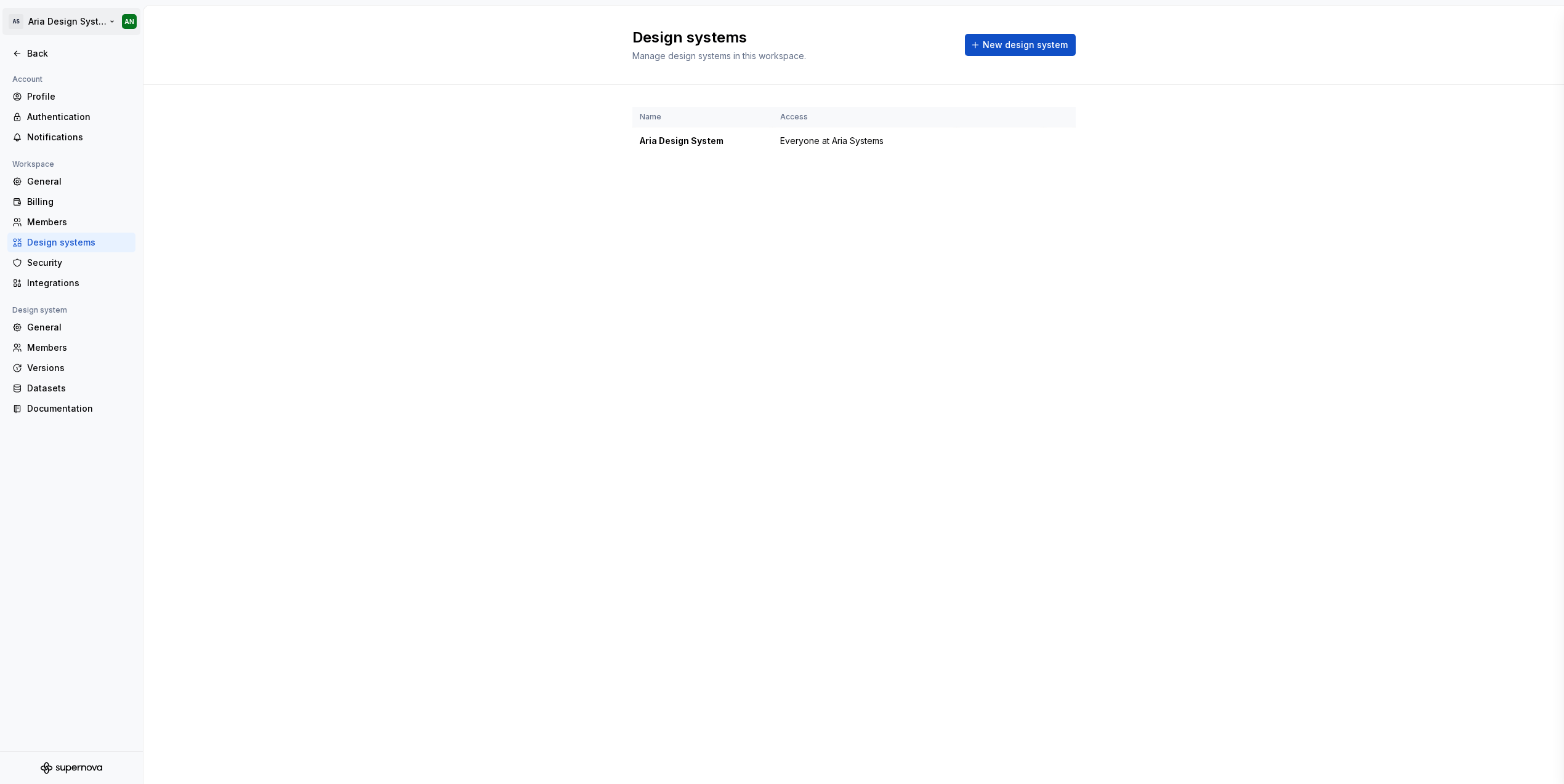
click at [52, 18] on html "AS Aria Design System AN Back Account Profile Authentication Notifications Work…" at bounding box center [782, 392] width 1564 height 784
click at [74, 58] on div "Aria Systems" at bounding box center [94, 60] width 105 height 12
click at [240, 57] on div "Aria Systems" at bounding box center [246, 54] width 80 height 12
click at [33, 53] on div "Back" at bounding box center [78, 54] width 103 height 12
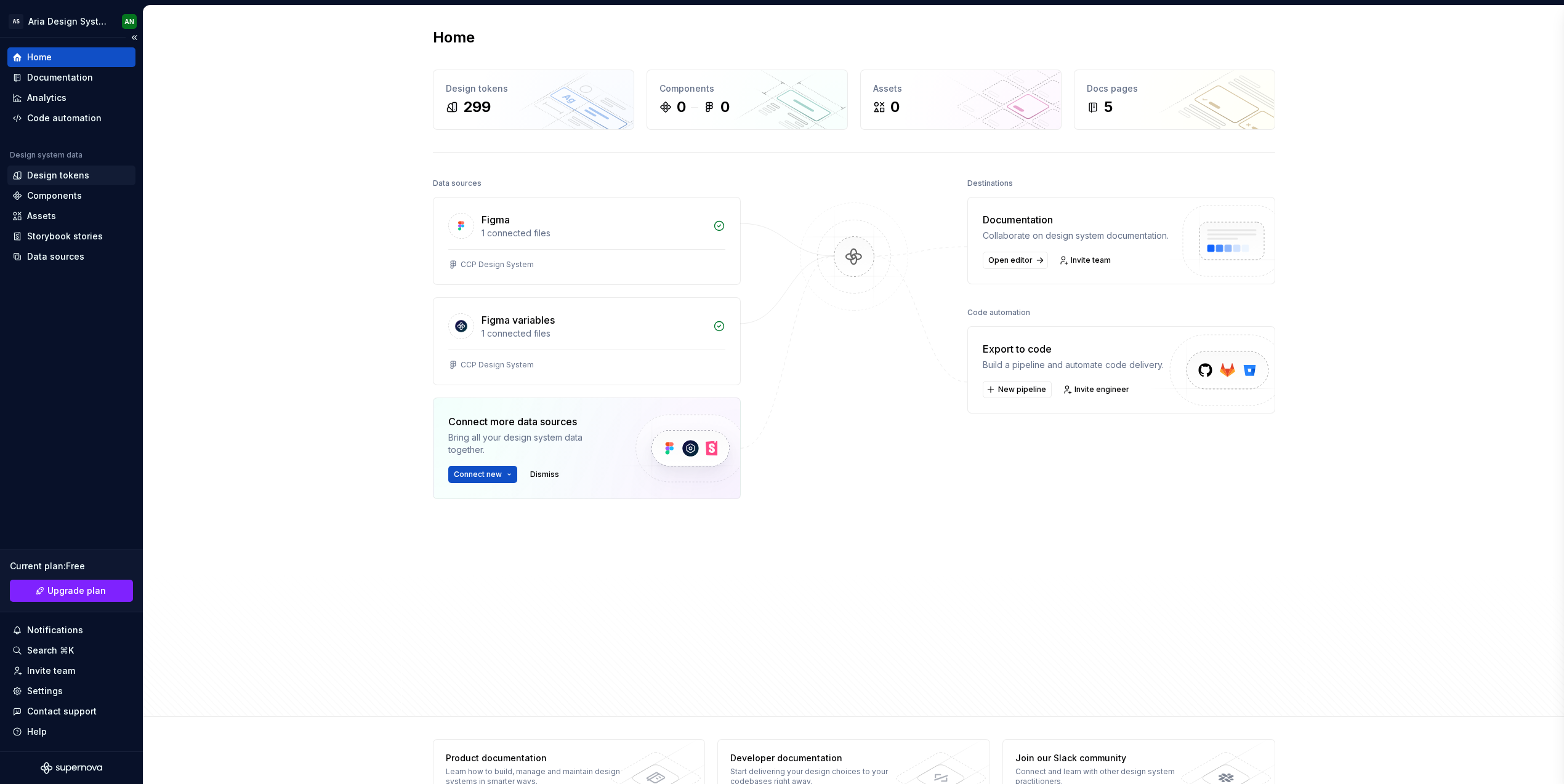
click at [62, 175] on div "Design tokens" at bounding box center [58, 175] width 62 height 12
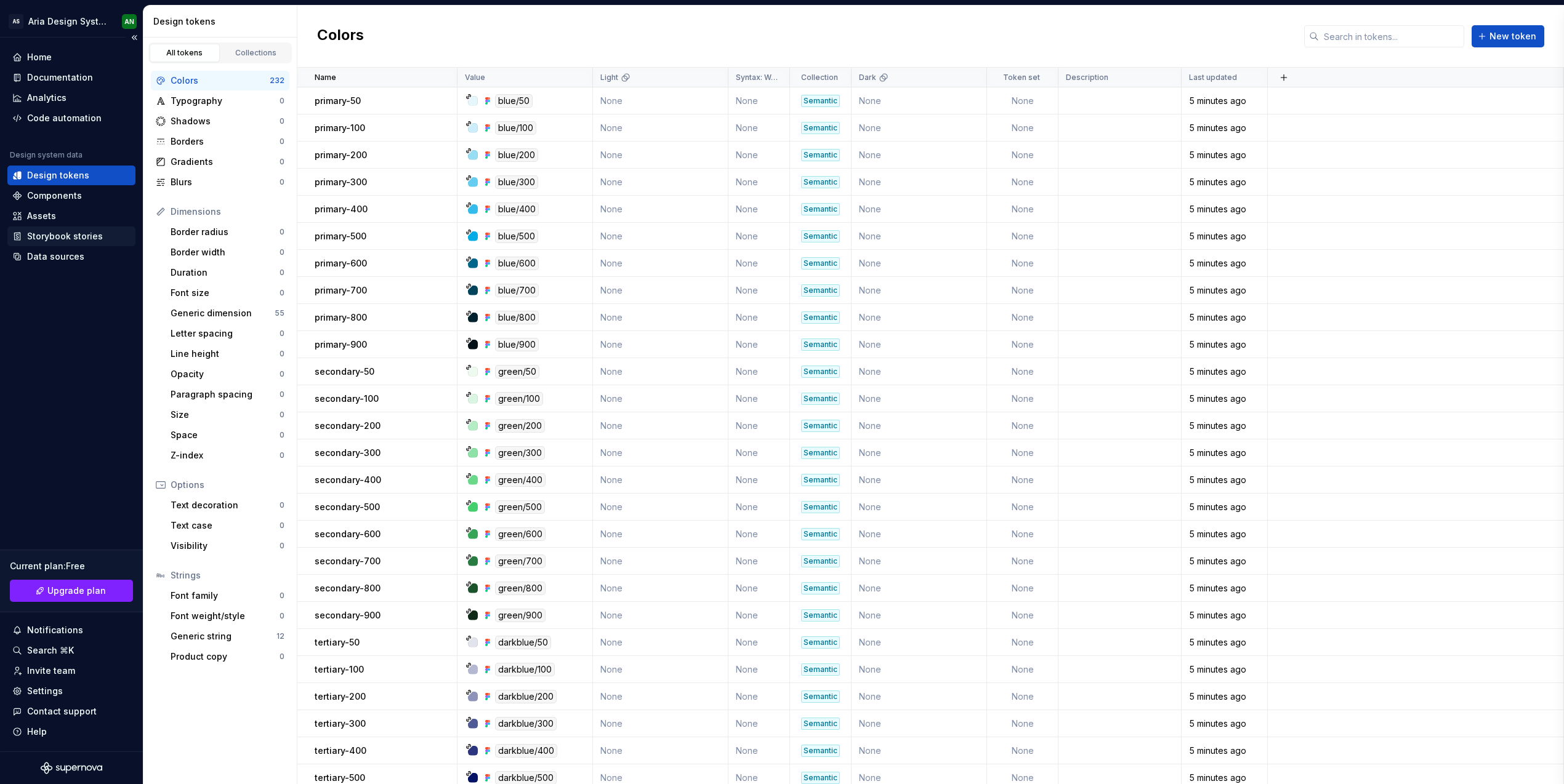
click at [64, 234] on div "Storybook stories" at bounding box center [64, 236] width 75 height 12
click at [58, 215] on div "Assets" at bounding box center [71, 216] width 118 height 12
click at [43, 193] on div "Components" at bounding box center [54, 196] width 55 height 12
drag, startPoint x: 72, startPoint y: 643, endPoint x: 76, endPoint y: 677, distance: 34.2
click at [76, 677] on div "Current plan : Free Upgrade plan Notifications Search ⌘K Invite team Settings C…" at bounding box center [72, 642] width 128 height 199
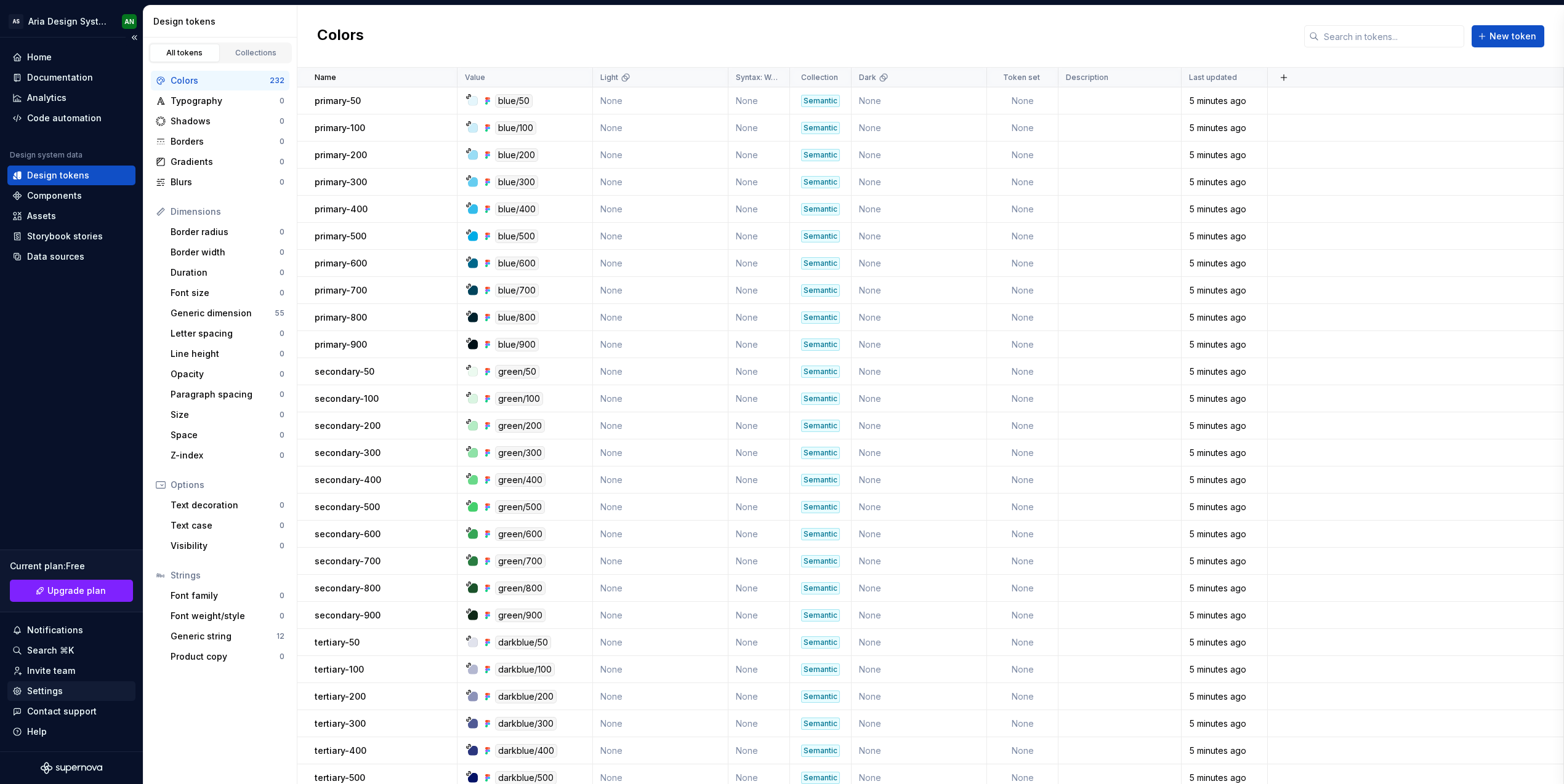
click at [36, 690] on div "Settings" at bounding box center [44, 691] width 36 height 12
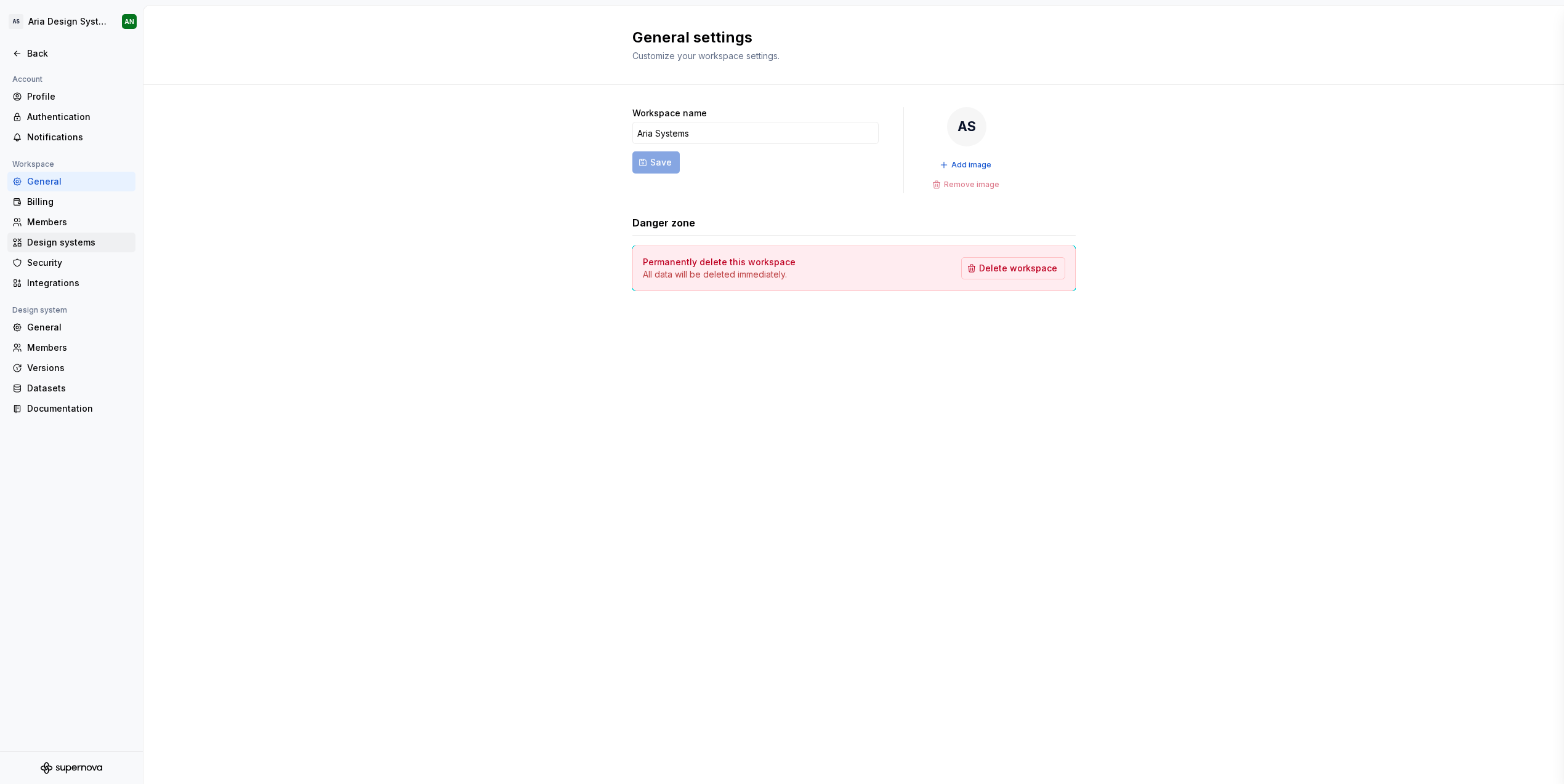
click at [54, 238] on div "Design systems" at bounding box center [78, 243] width 103 height 12
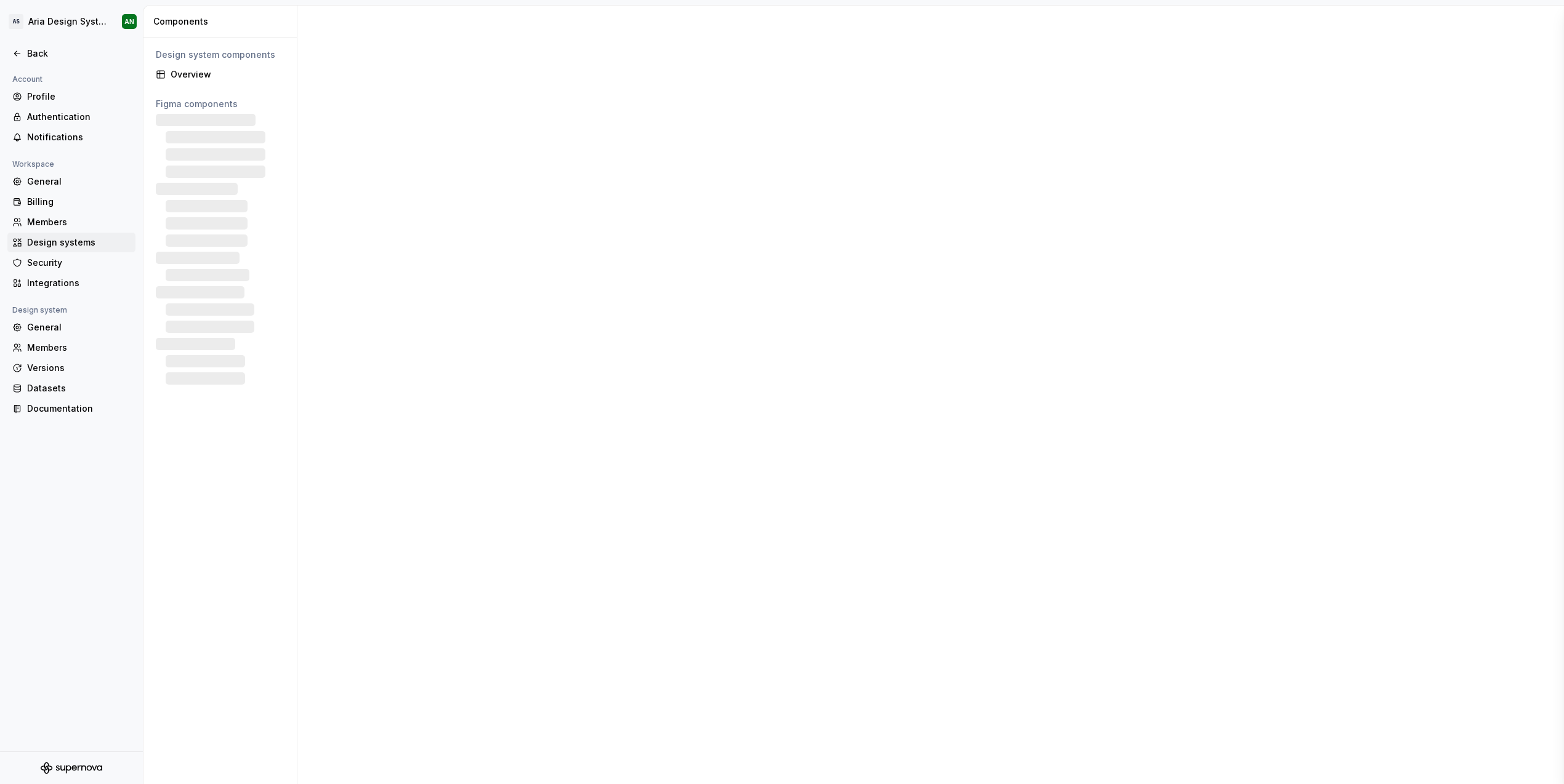
click at [62, 242] on div "Design systems" at bounding box center [78, 243] width 103 height 12
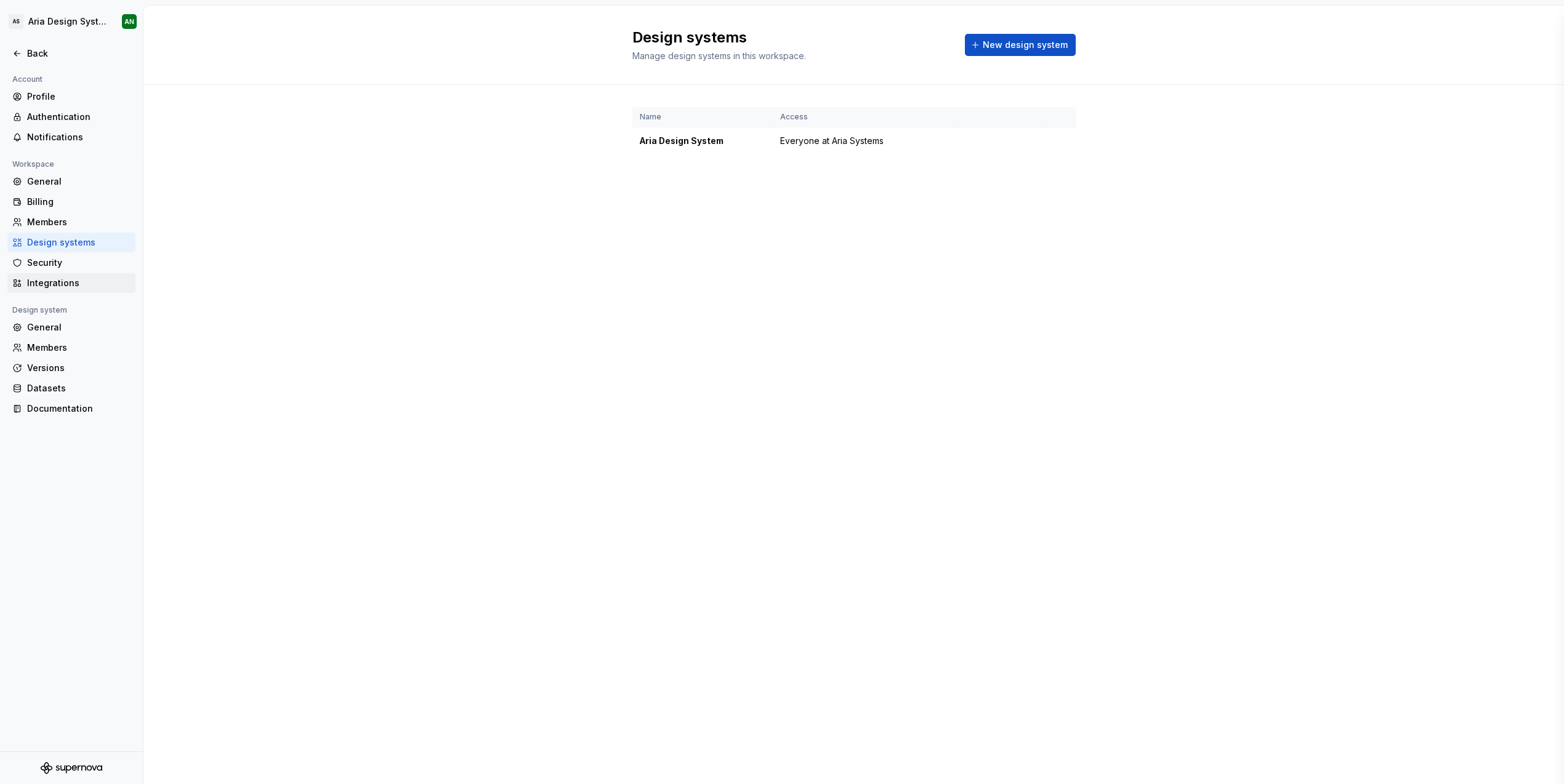
click at [39, 284] on div "Integrations" at bounding box center [78, 283] width 103 height 12
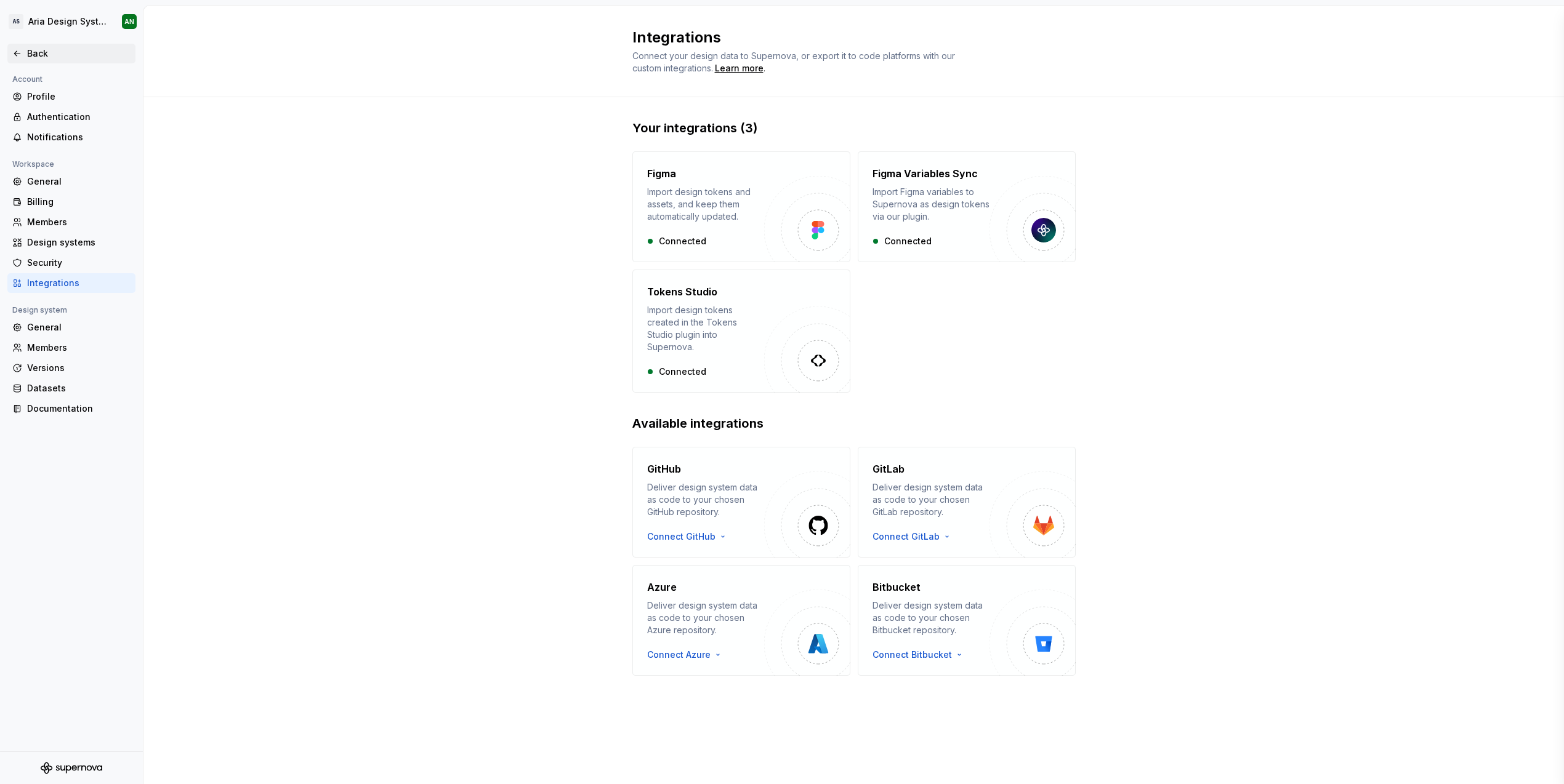
click at [36, 52] on div "Back" at bounding box center [78, 54] width 103 height 12
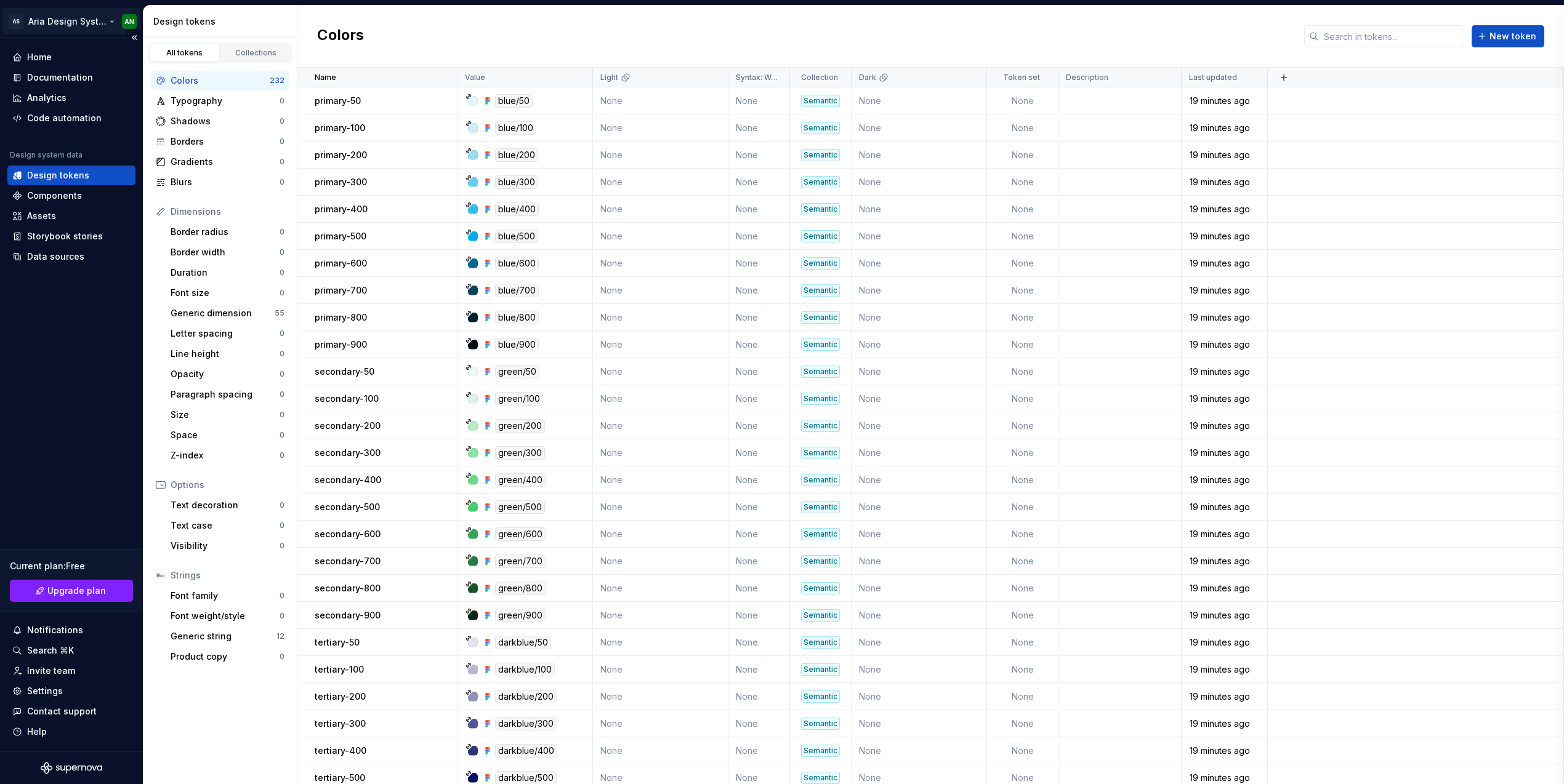
click at [51, 21] on html "AS Aria Design System AN Home Documentation Analytics Code automation Design sy…" at bounding box center [782, 392] width 1564 height 784
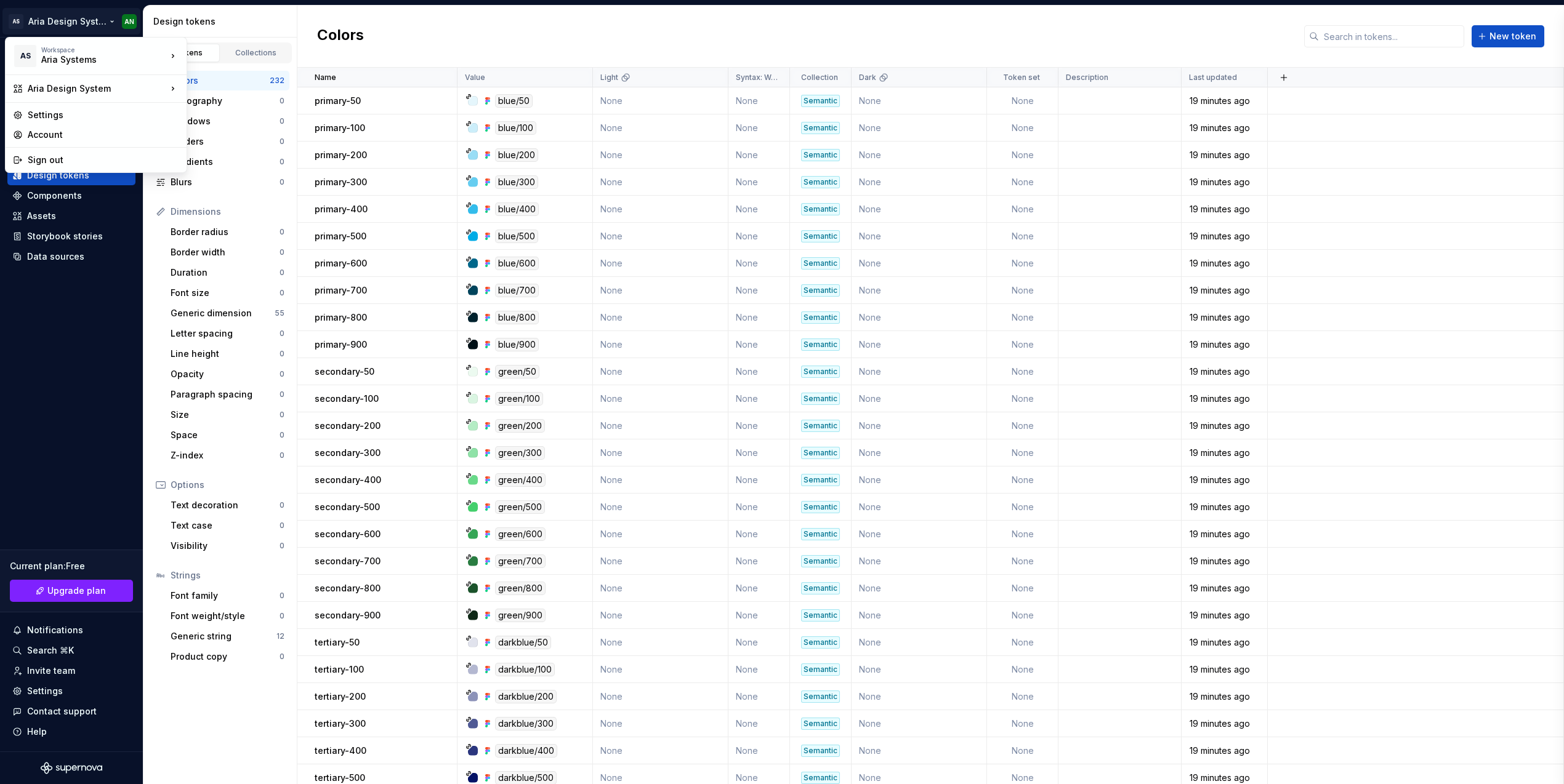
click at [96, 310] on html "AS Aria Design System AN Home Documentation Analytics Code automation Design sy…" at bounding box center [782, 392] width 1564 height 784
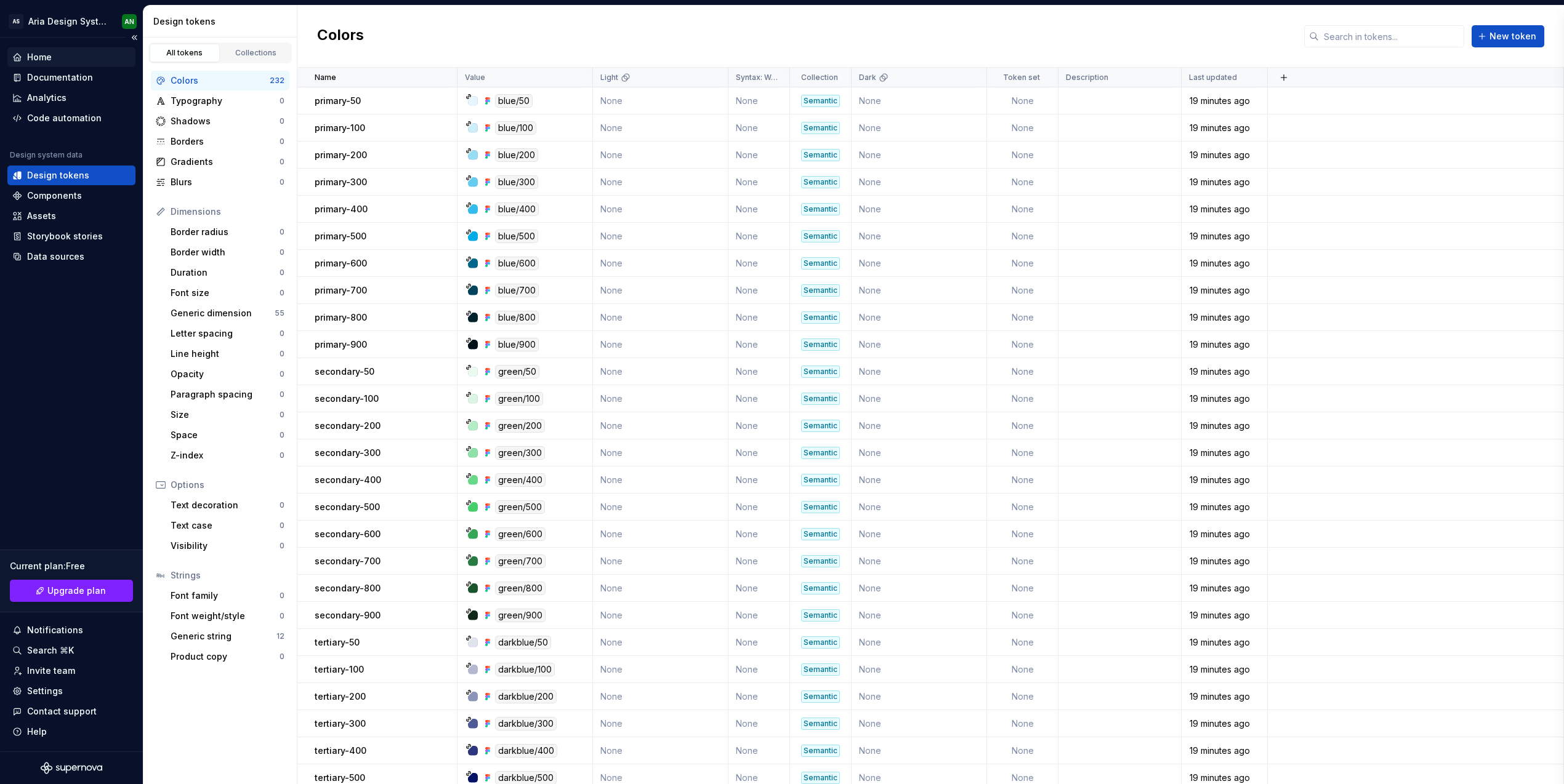
click at [40, 54] on div "Home" at bounding box center [39, 57] width 24 height 12
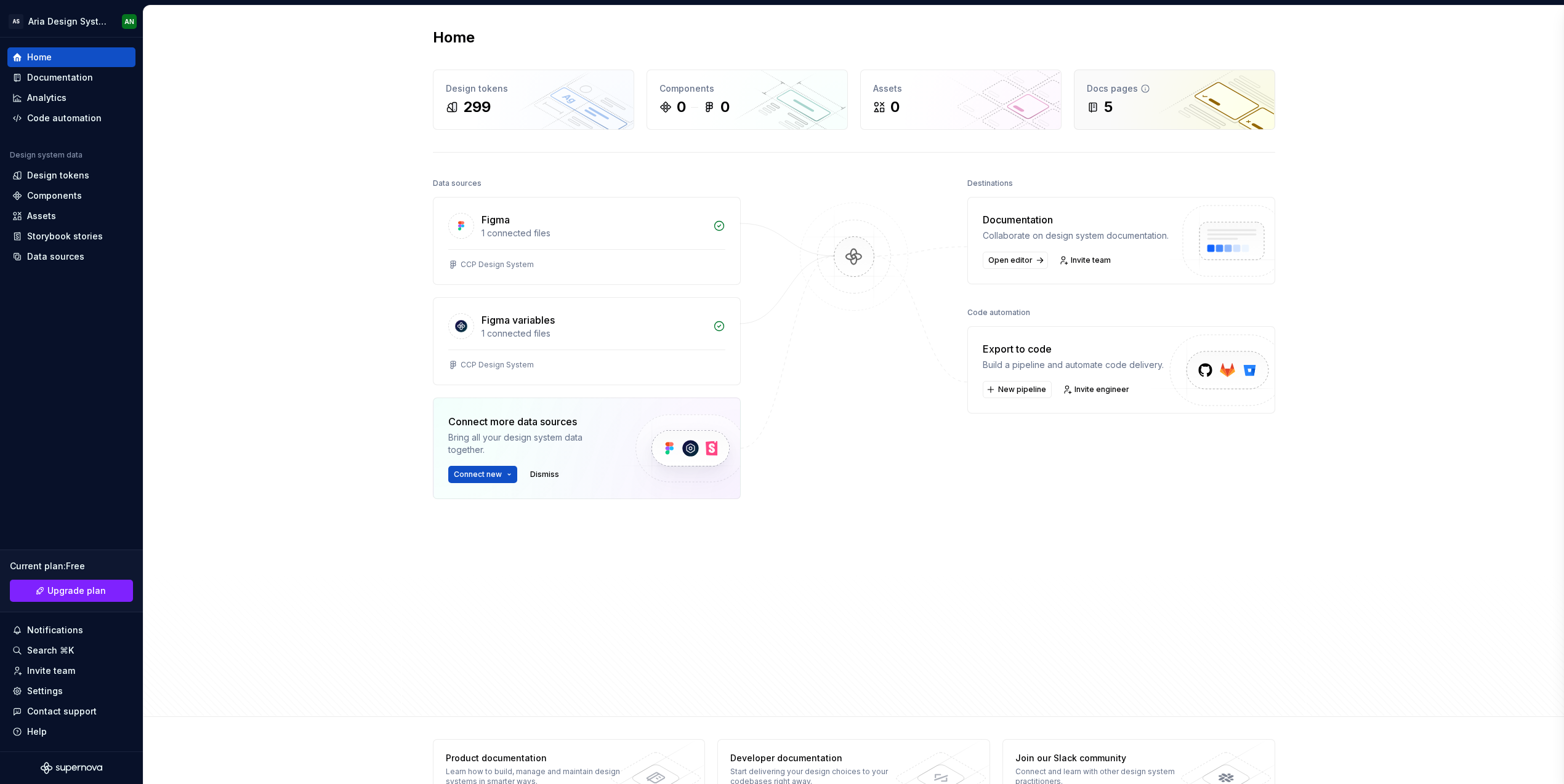
click at [1192, 99] on div "5" at bounding box center [1175, 107] width 175 height 20
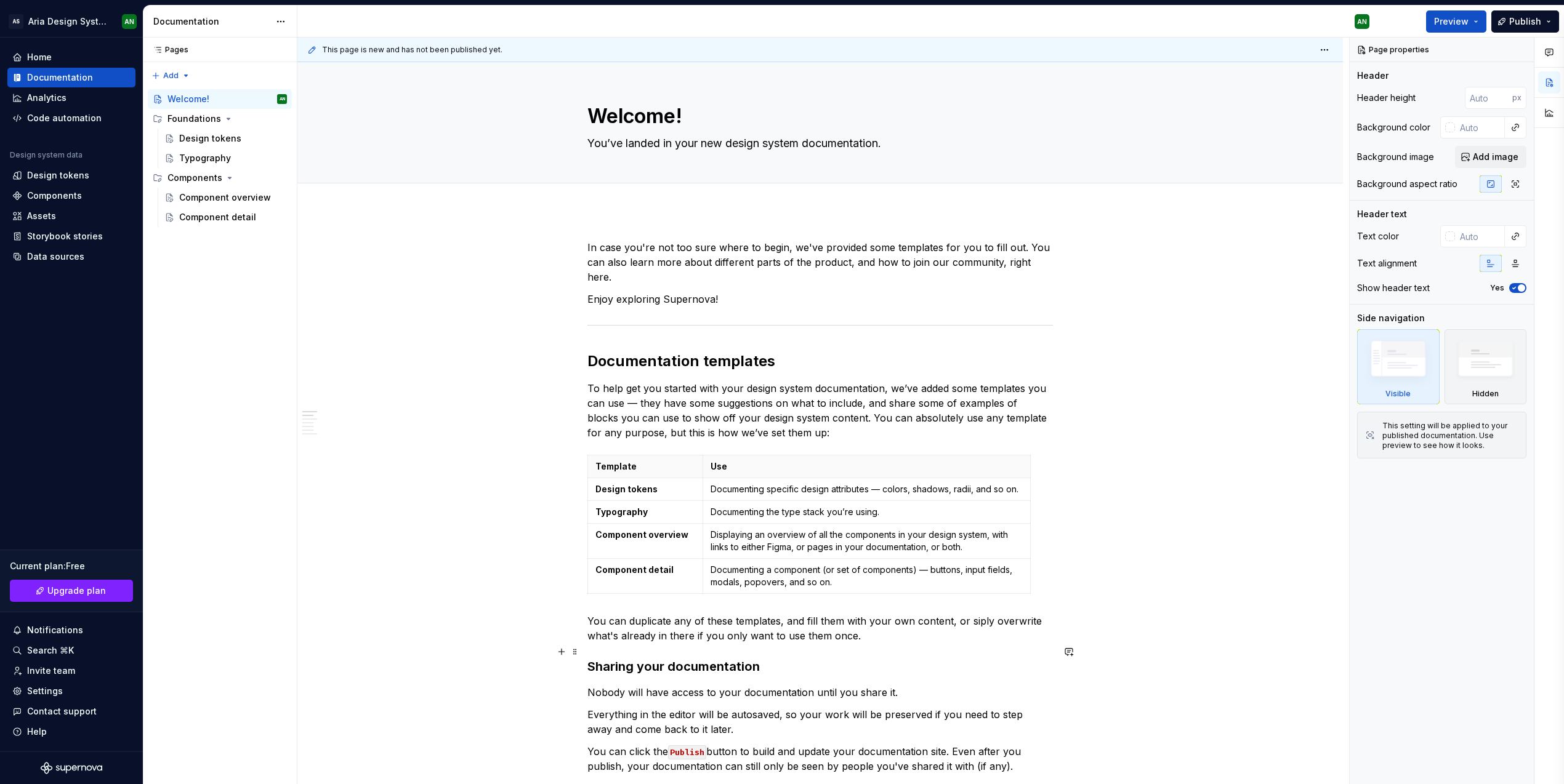
type textarea "*"
